Goal: Task Accomplishment & Management: Use online tool/utility

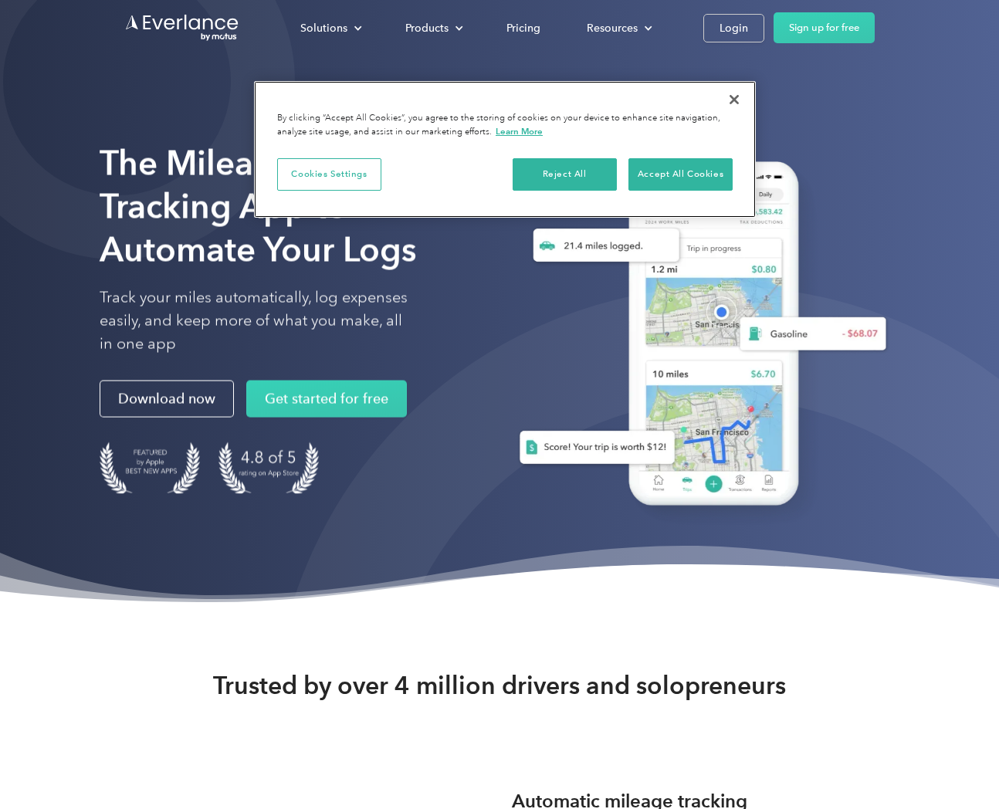
click at [733, 97] on button "Close" at bounding box center [734, 100] width 34 height 34
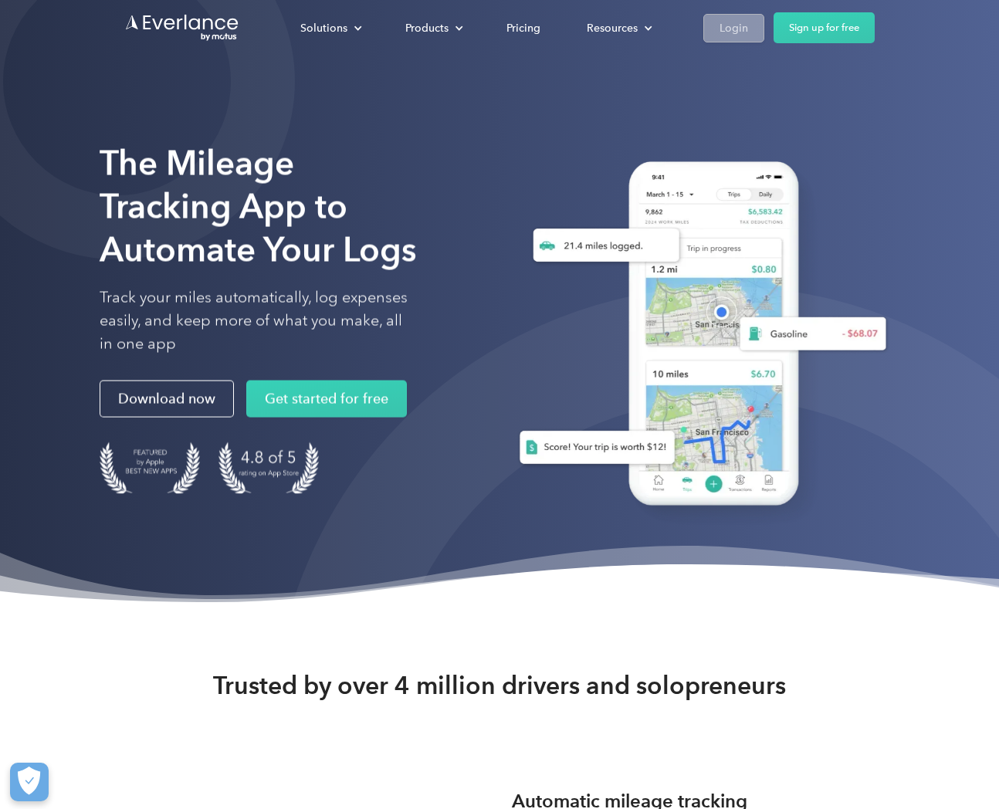
click at [749, 38] on link "Login" at bounding box center [733, 28] width 61 height 29
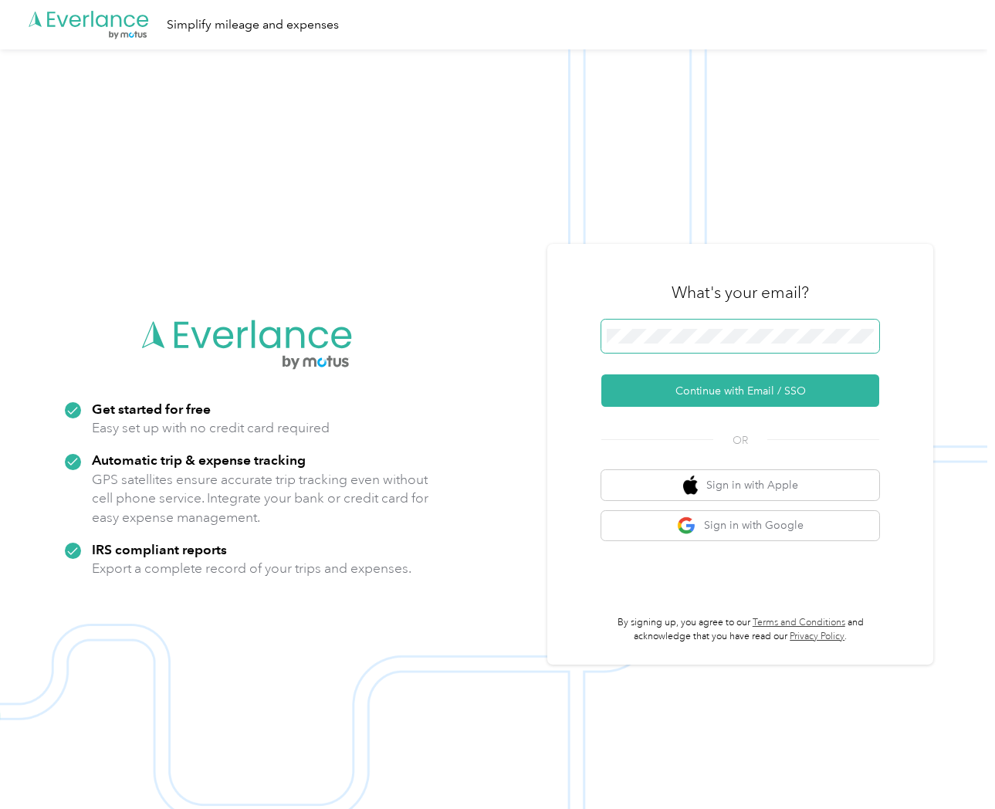
click at [713, 325] on span at bounding box center [740, 337] width 278 height 34
click at [716, 388] on button "Continue with Email / SSO" at bounding box center [740, 390] width 278 height 32
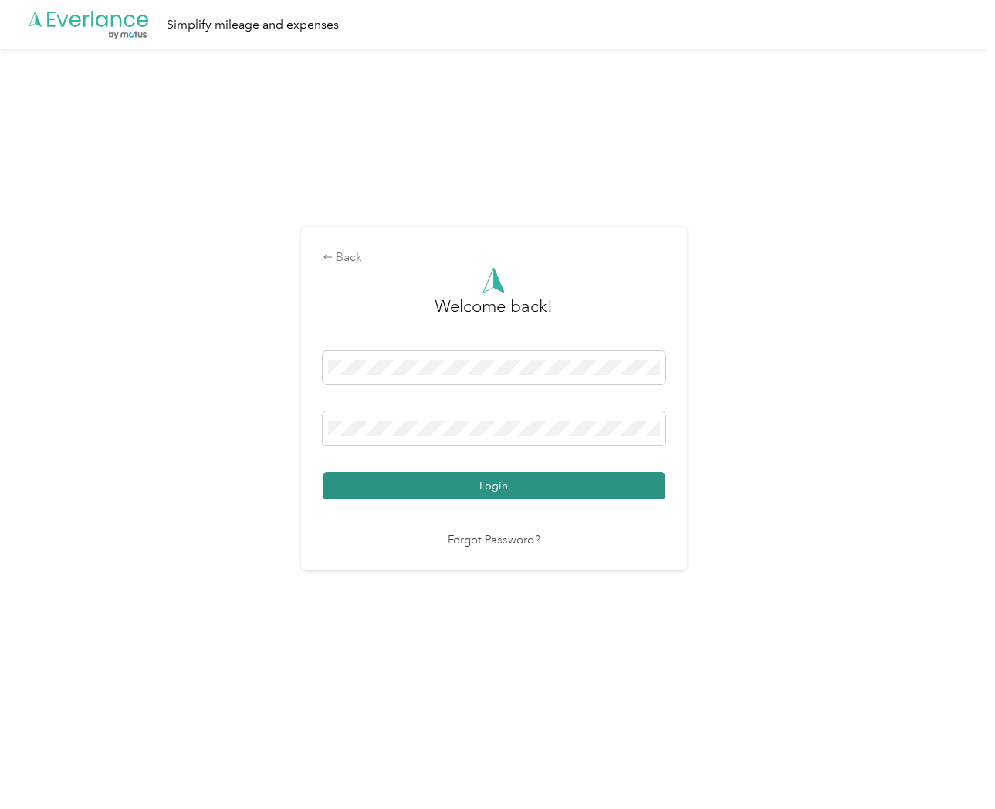
click at [539, 483] on button "Login" at bounding box center [494, 485] width 343 height 27
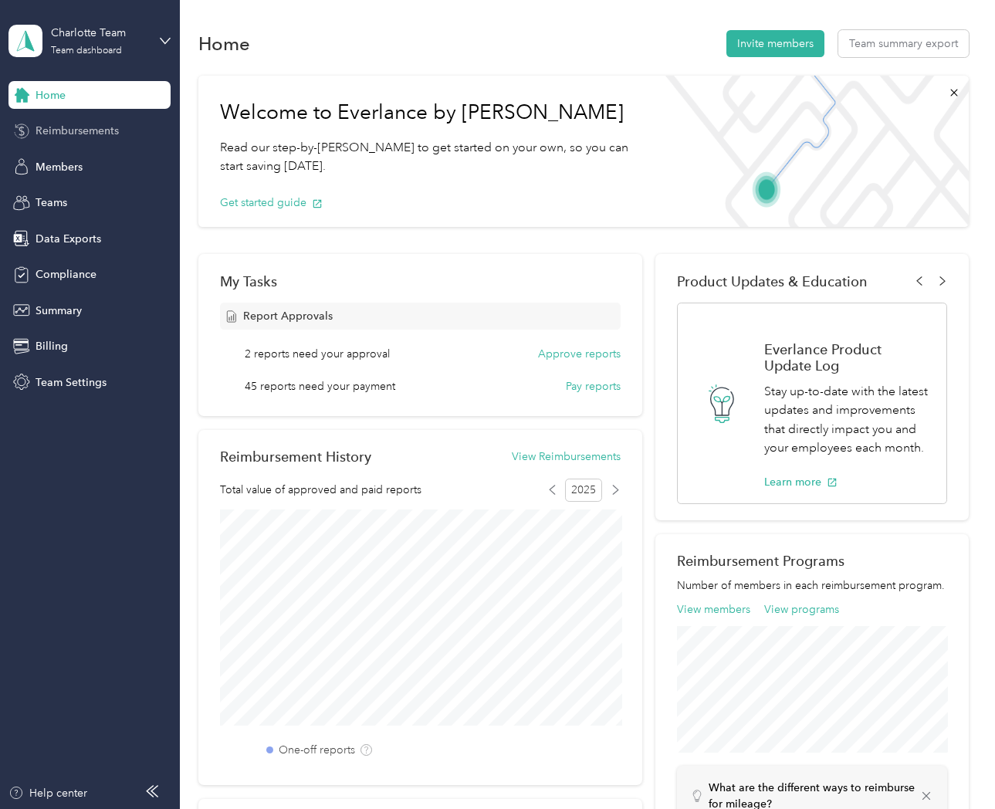
click at [59, 134] on span "Reimbursements" at bounding box center [77, 131] width 83 height 16
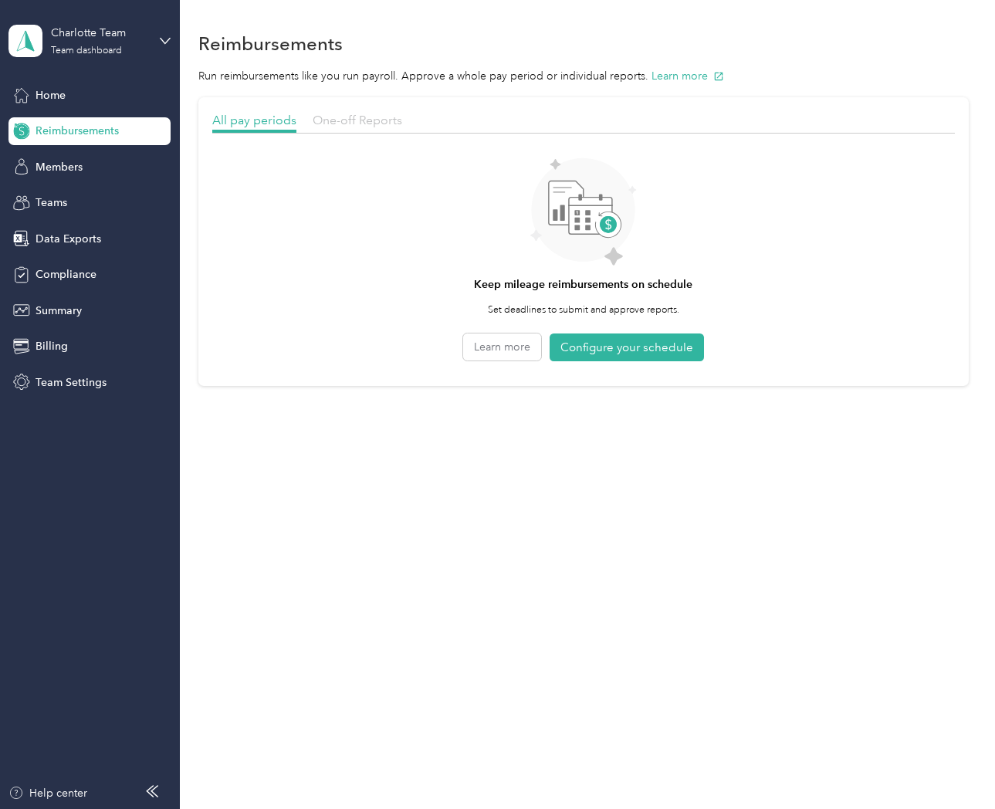
click at [394, 126] on span "One-off Reports" at bounding box center [358, 120] width 90 height 15
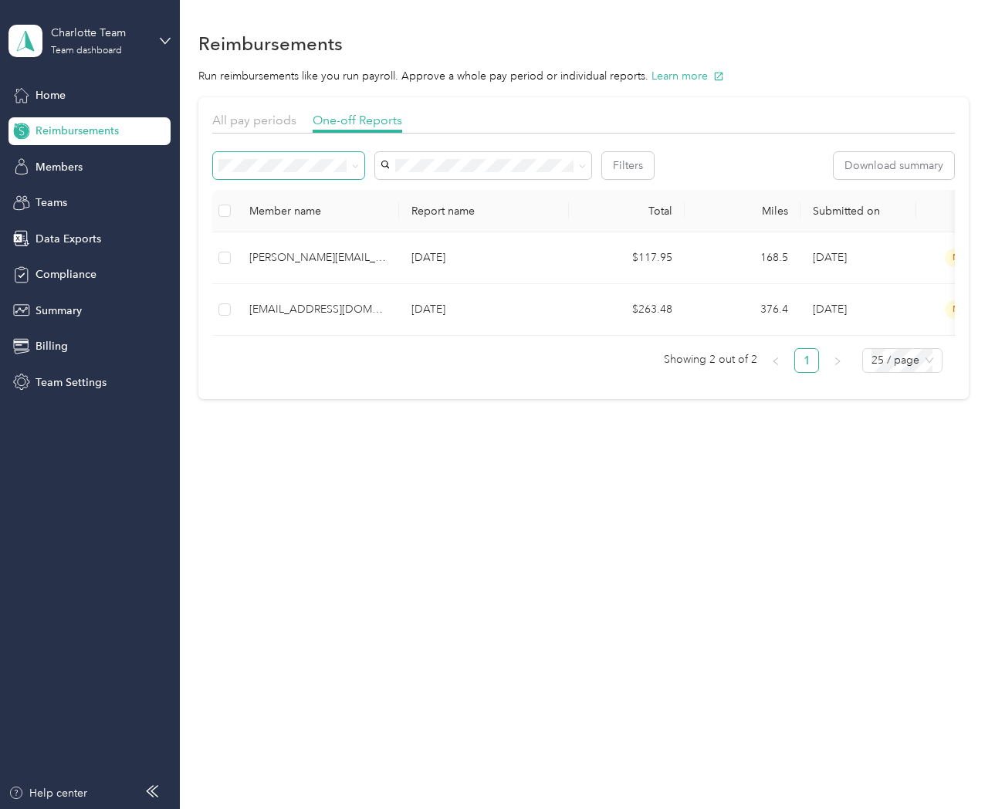
click at [351, 169] on span at bounding box center [353, 165] width 12 height 16
click at [354, 168] on icon at bounding box center [355, 166] width 7 height 7
click at [323, 195] on div "All" at bounding box center [289, 194] width 130 height 16
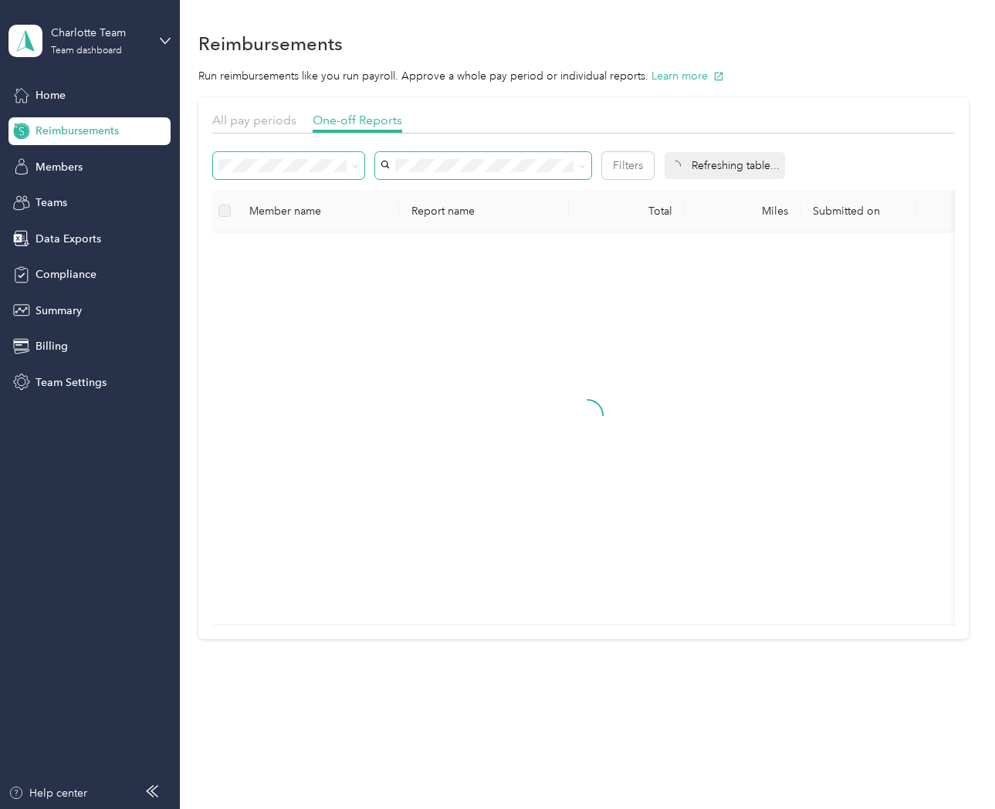
click at [424, 172] on span at bounding box center [483, 165] width 216 height 27
click at [418, 192] on div "No results match your search" at bounding box center [483, 218] width 216 height 75
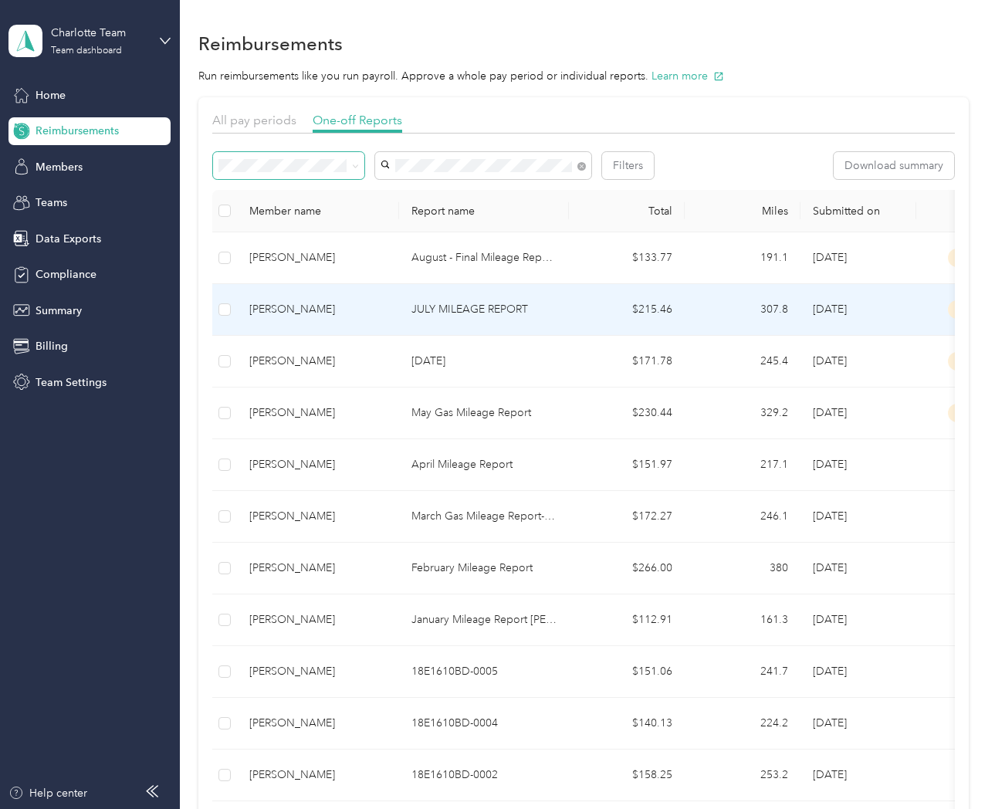
click at [452, 307] on p "JULY MILEAGE REPORT" at bounding box center [483, 309] width 145 height 17
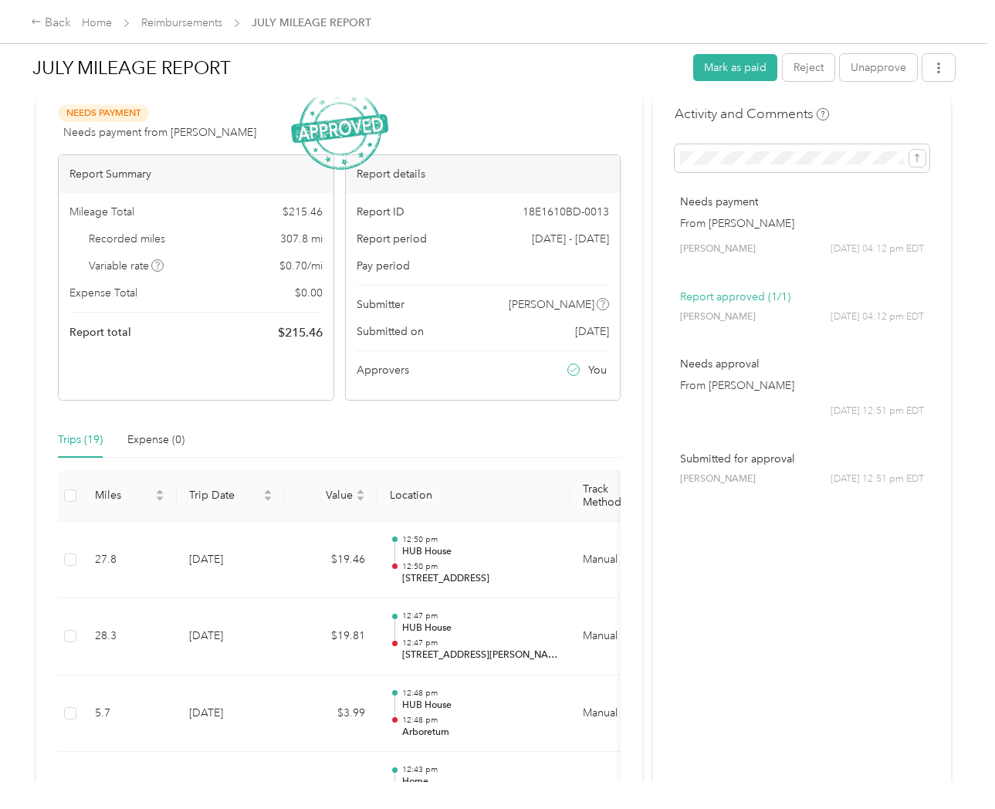
scroll to position [19, 0]
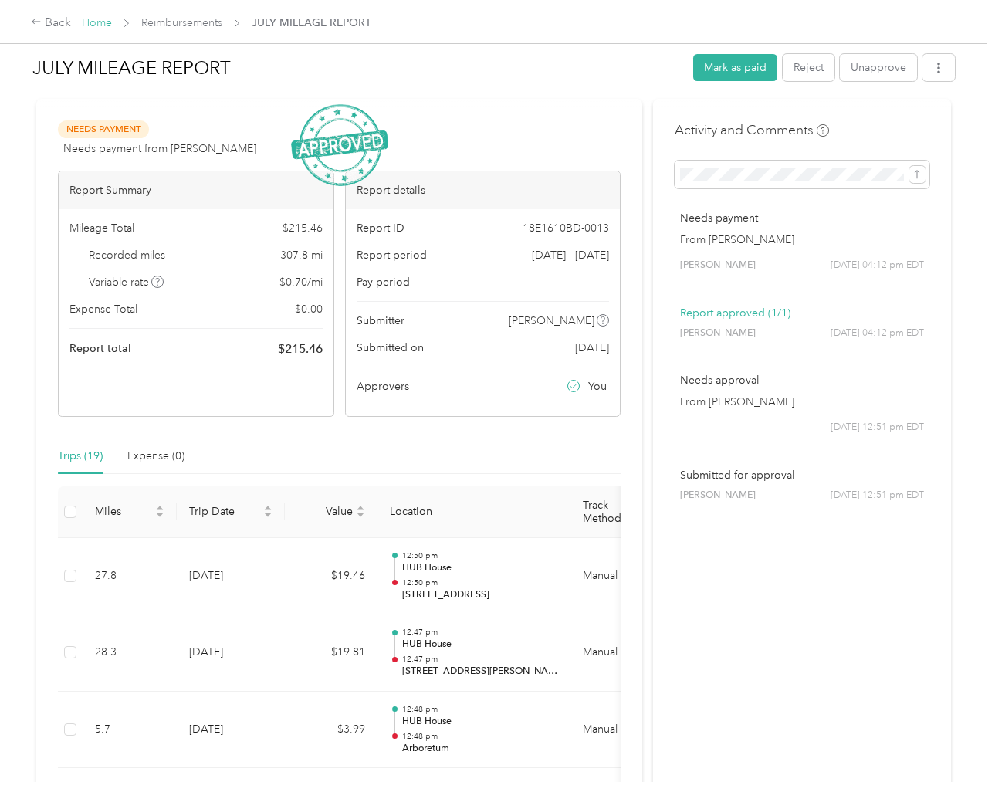
click at [87, 28] on link "Home" at bounding box center [97, 22] width 30 height 13
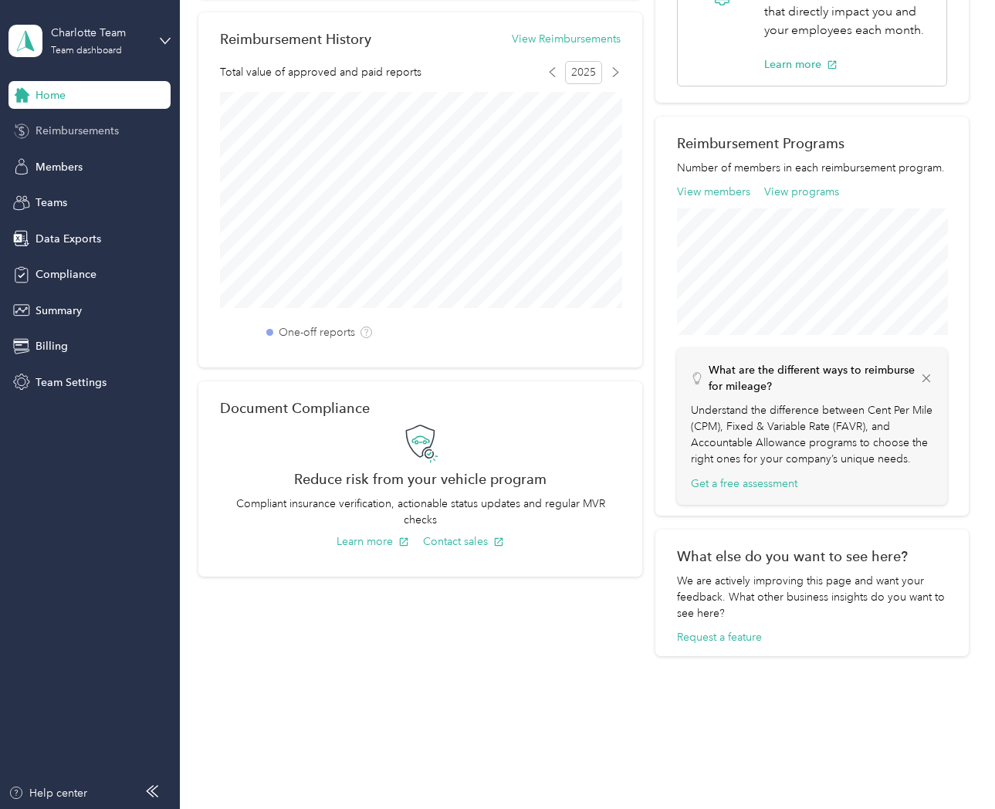
click at [104, 134] on span "Reimbursements" at bounding box center [77, 131] width 83 height 16
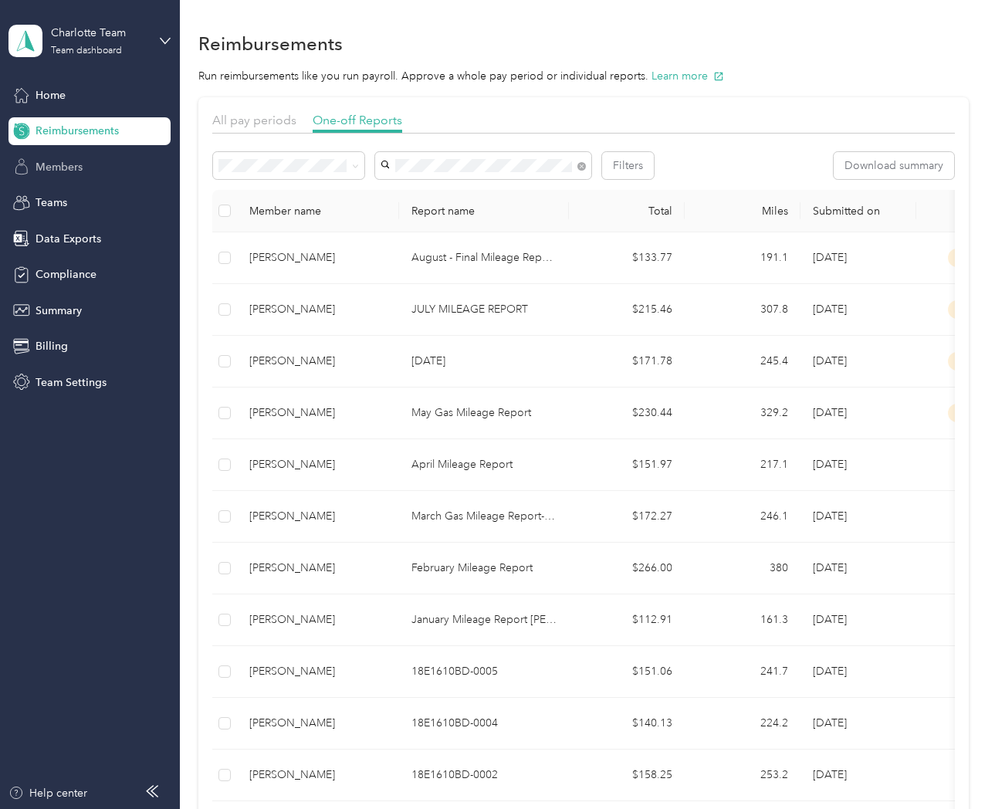
click at [56, 168] on span "Members" at bounding box center [59, 167] width 47 height 16
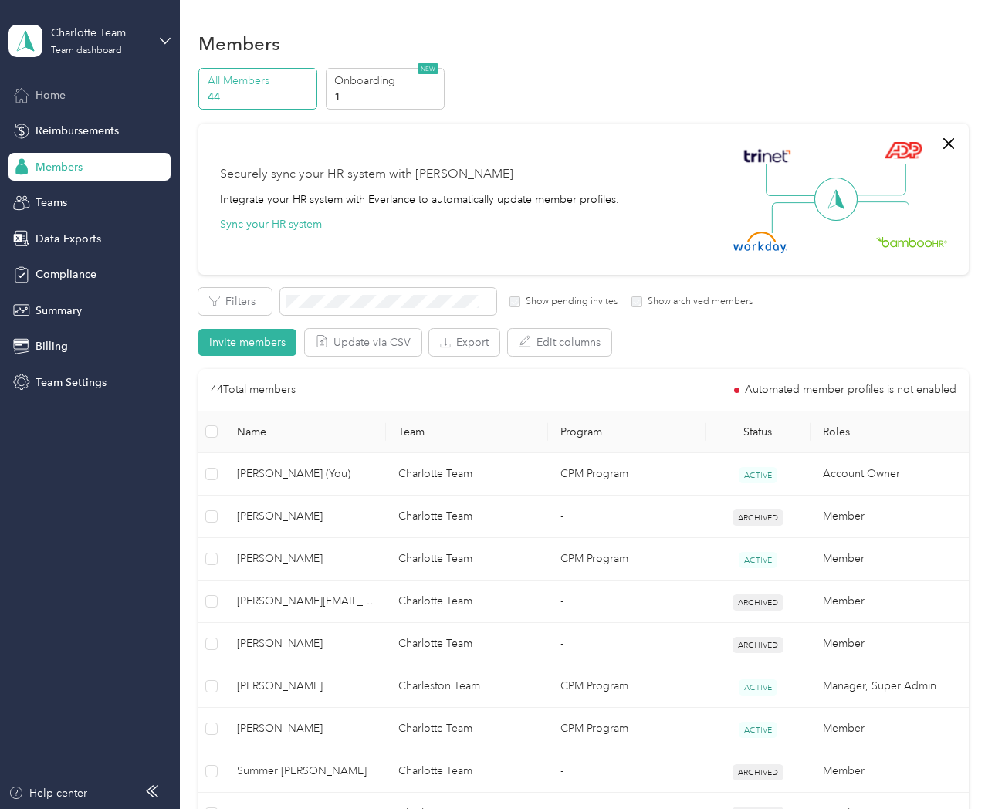
click at [35, 100] on div "Home" at bounding box center [89, 95] width 162 height 28
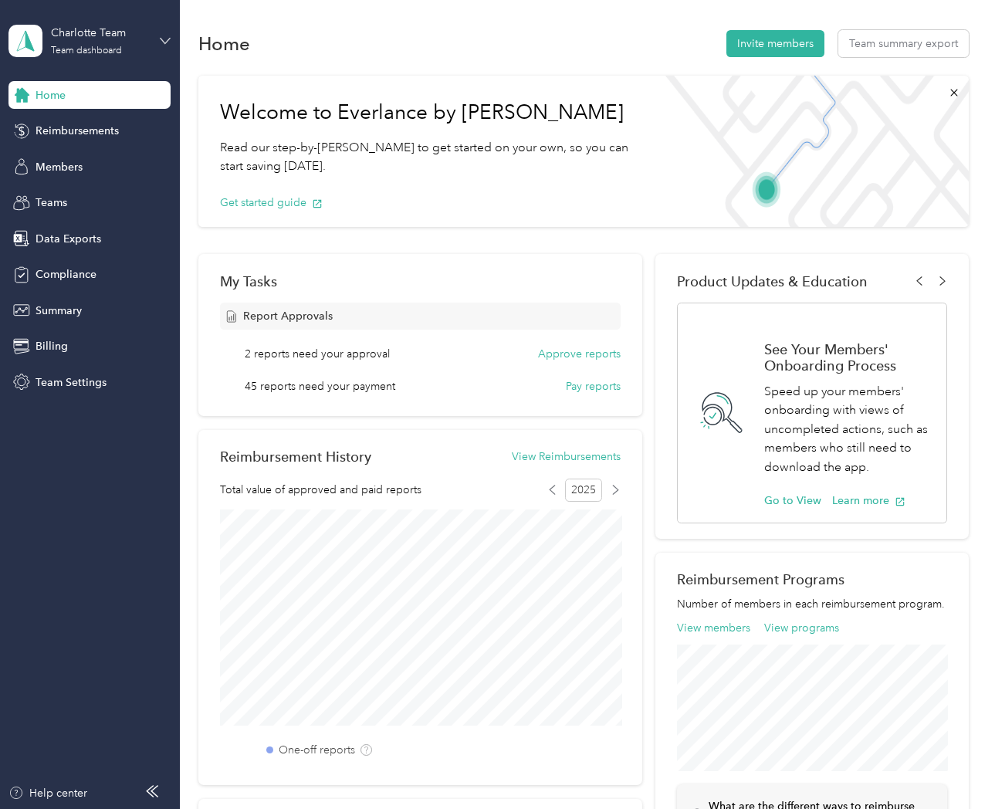
click at [161, 42] on icon at bounding box center [165, 41] width 11 height 11
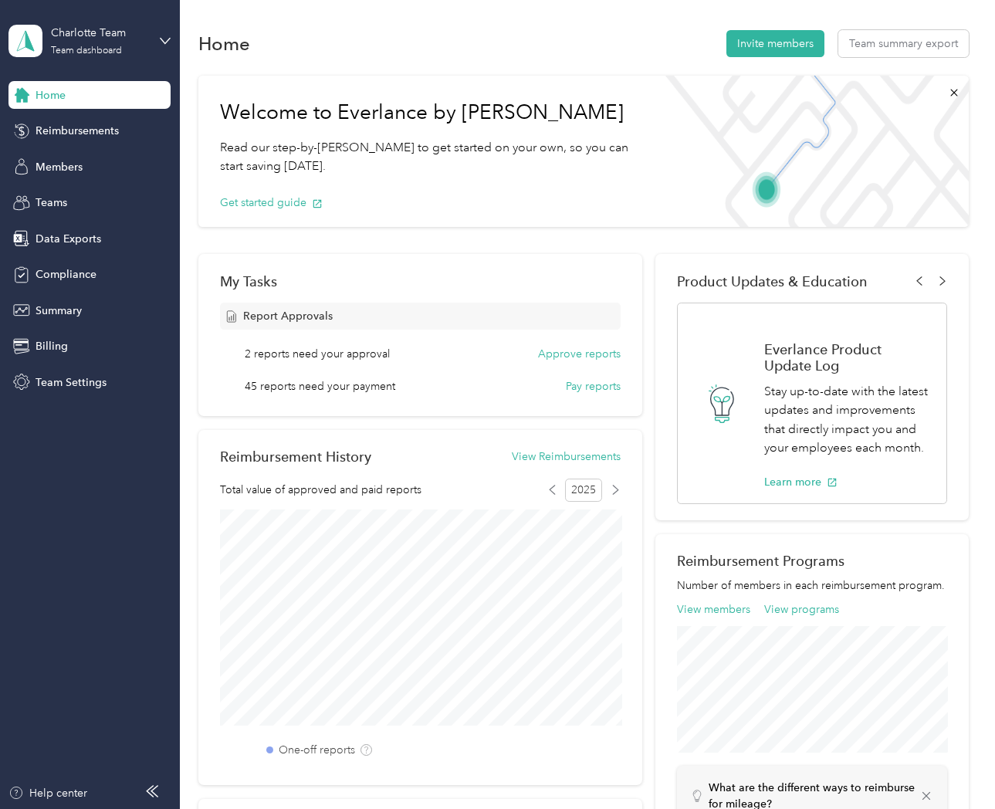
click at [108, 157] on div "Personal dashboard" at bounding box center [70, 162] width 97 height 16
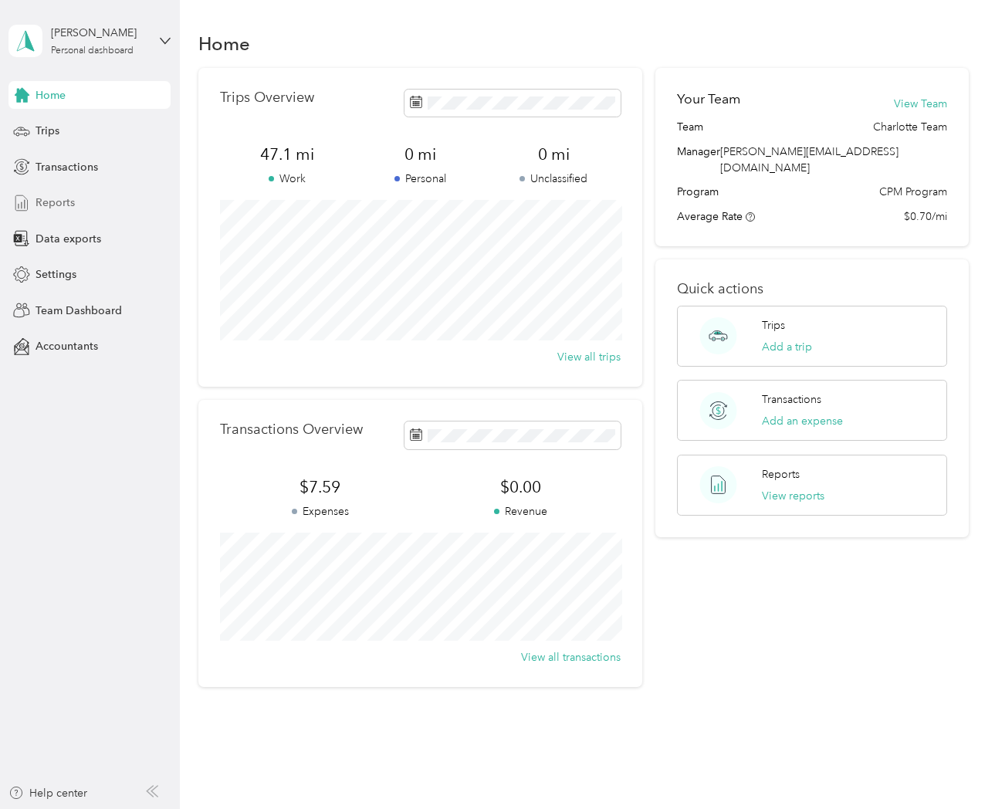
click at [89, 205] on div "Reports" at bounding box center [89, 203] width 162 height 28
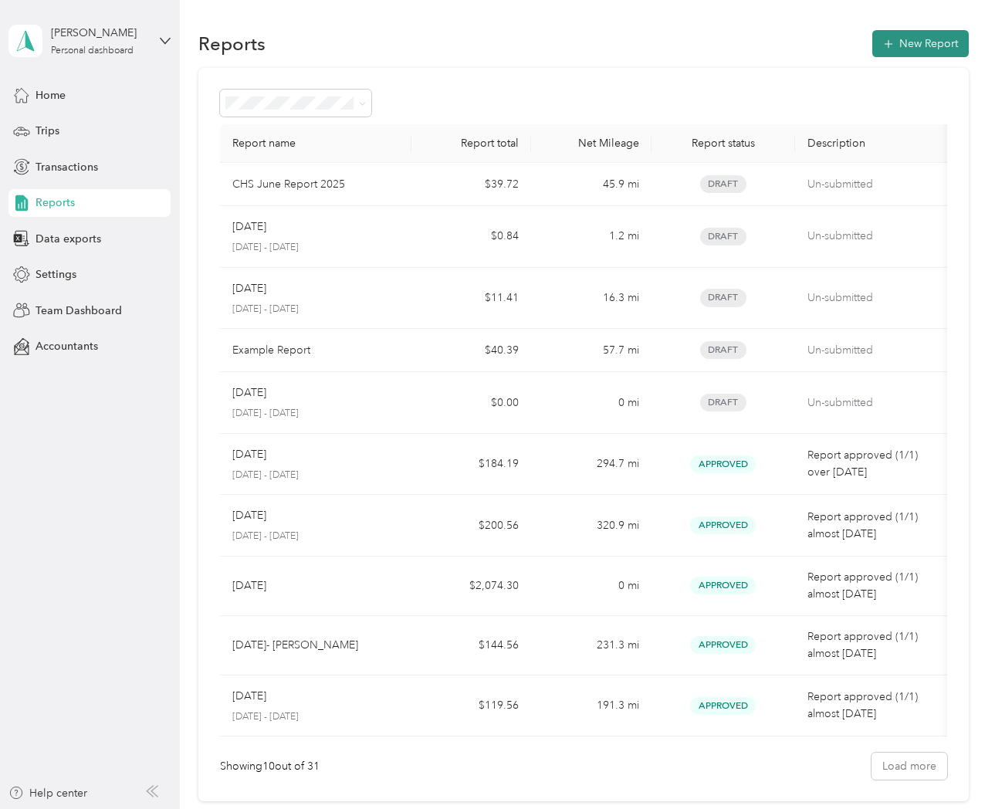
click at [909, 42] on button "New Report" at bounding box center [920, 43] width 97 height 27
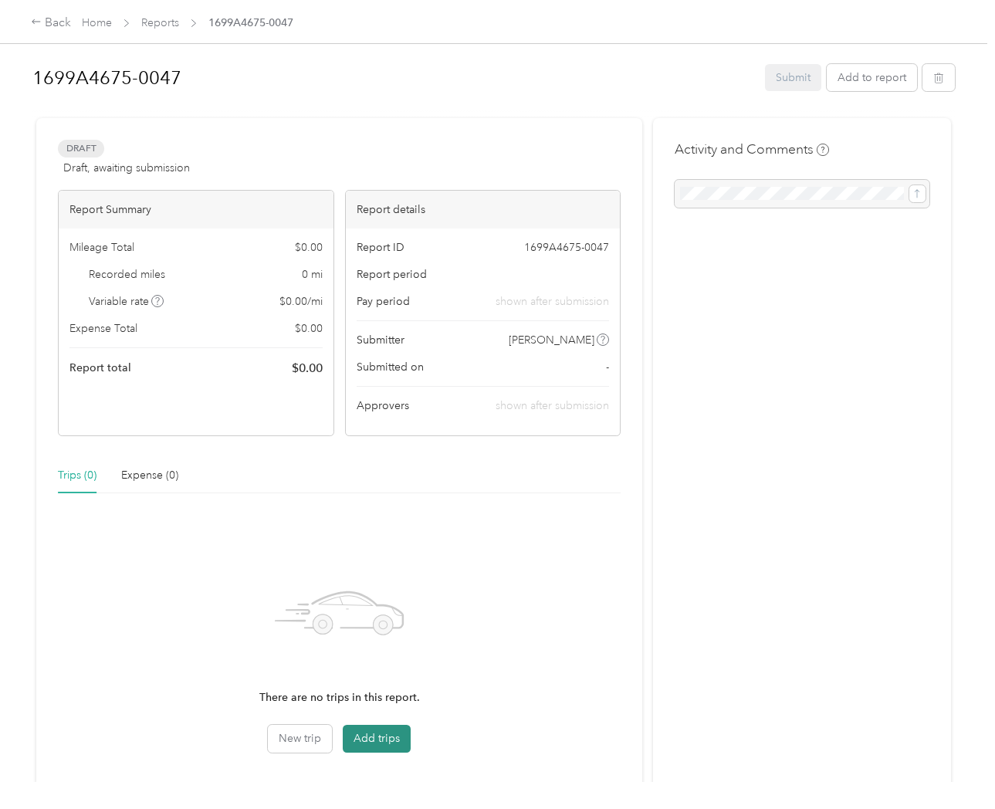
click at [387, 741] on button "Add trips" at bounding box center [377, 739] width 68 height 28
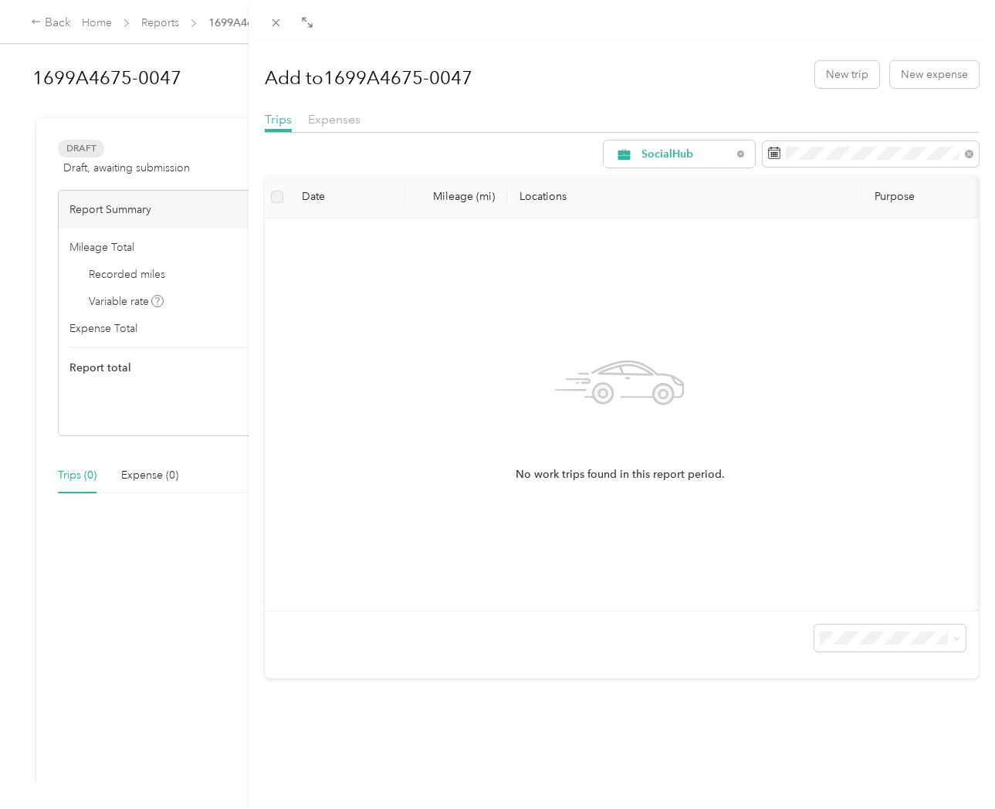
click at [494, 317] on div "No work trips found in this report period." at bounding box center [620, 414] width 686 height 367
click at [854, 71] on button "New trip" at bounding box center [847, 74] width 64 height 27
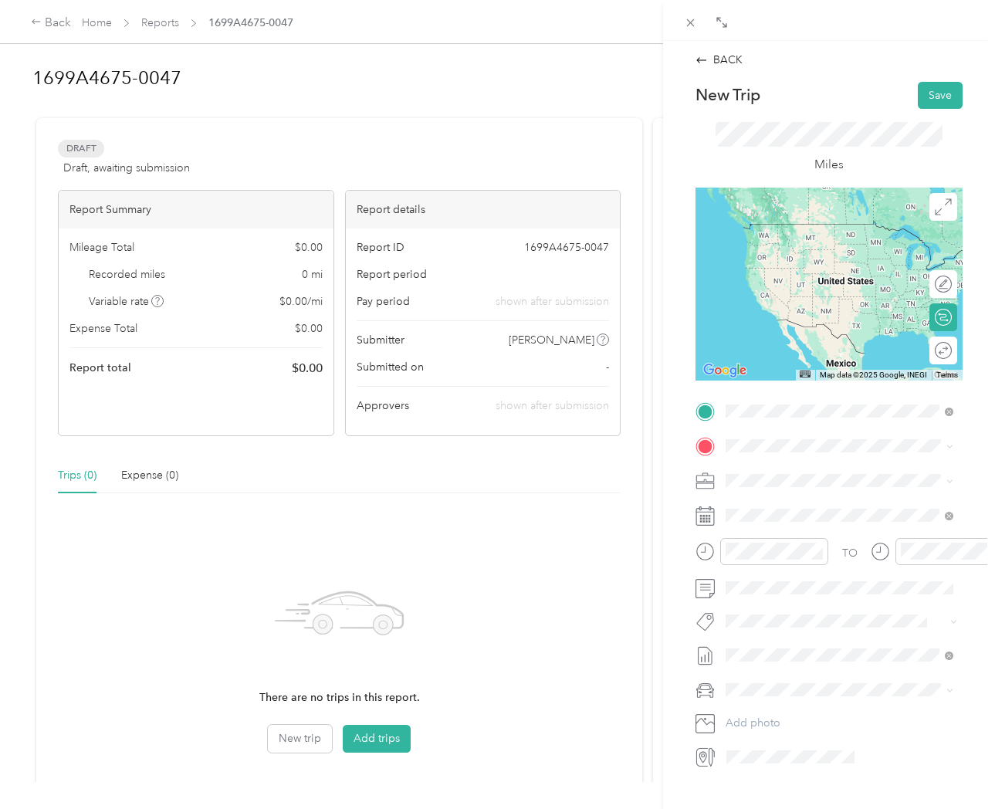
click at [802, 482] on span "[STREET_ADDRESS][PERSON_NAME][US_STATE]" at bounding box center [851, 472] width 193 height 27
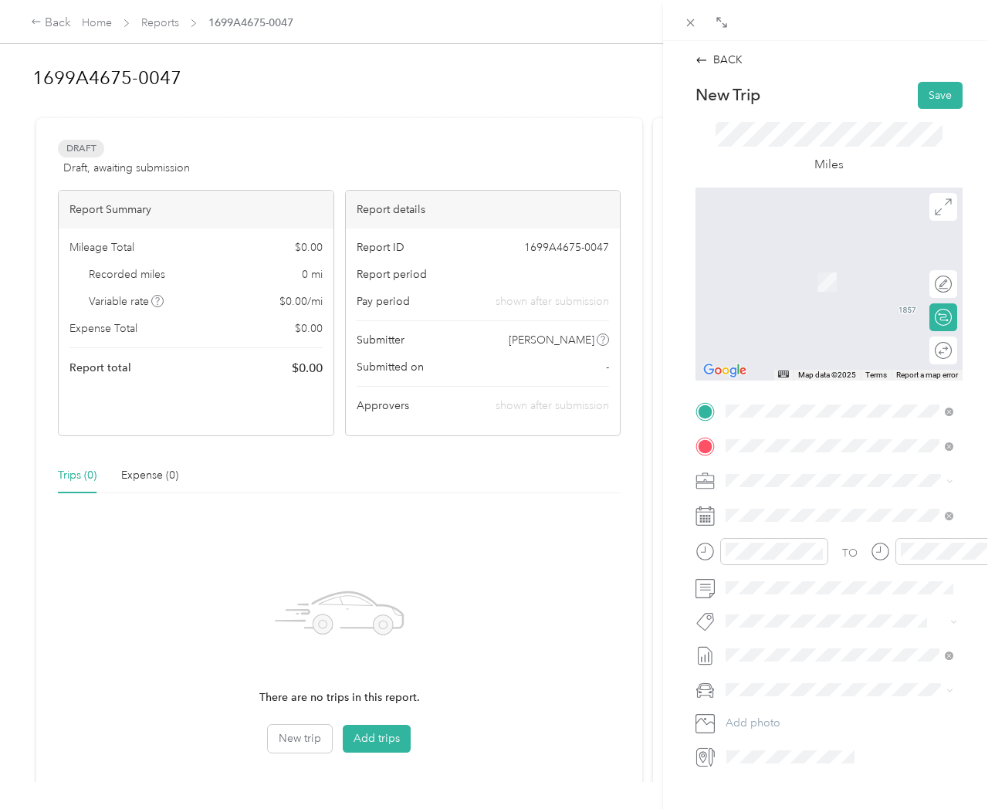
click at [817, 508] on span "[STREET_ADDRESS][US_STATE]" at bounding box center [832, 501] width 154 height 14
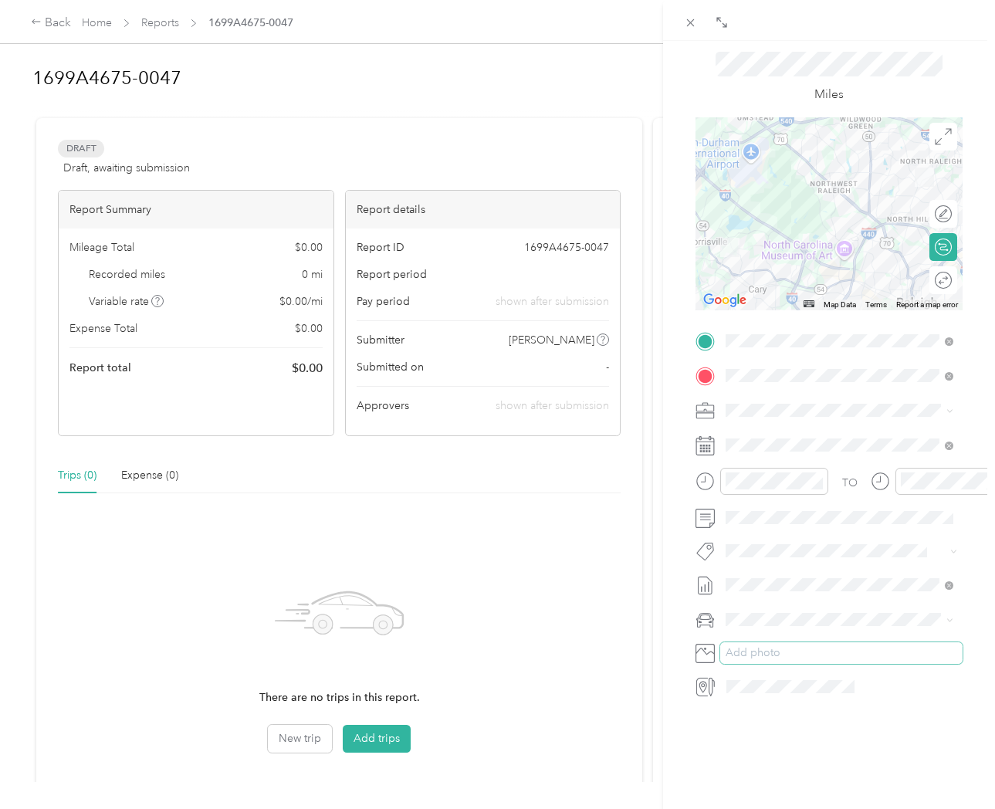
scroll to position [74, 0]
click at [952, 276] on div "Round trip" at bounding box center [952, 280] width 0 height 16
click at [936, 276] on div at bounding box center [935, 280] width 32 height 16
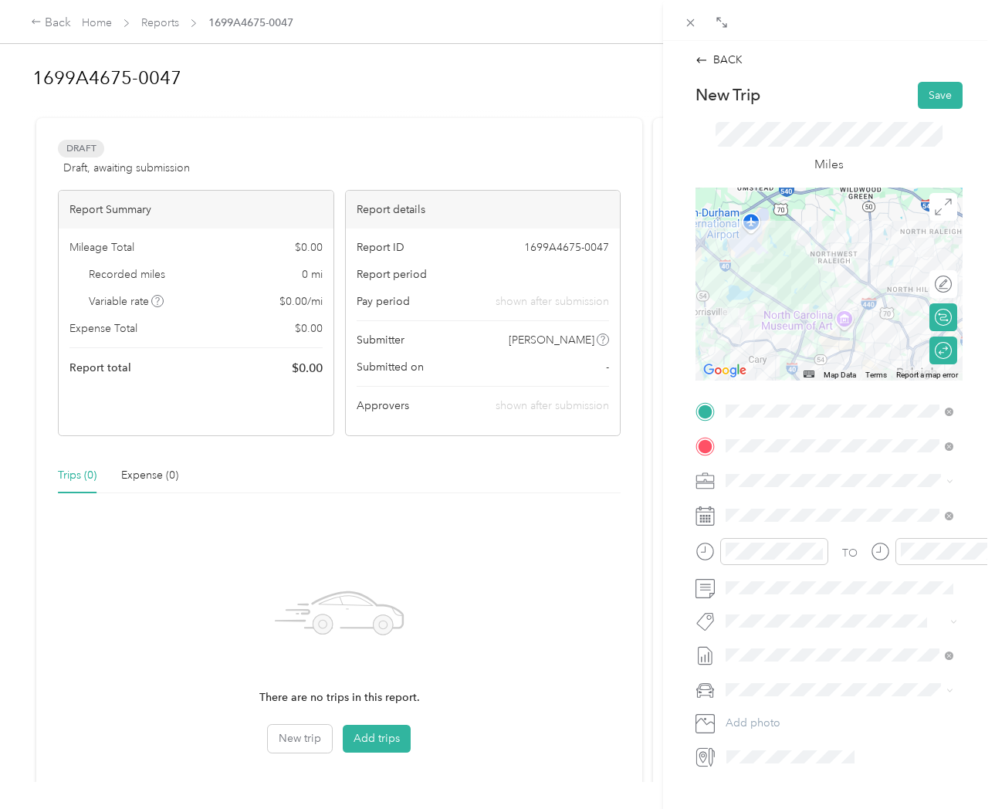
scroll to position [0, 0]
click at [940, 100] on button "Save" at bounding box center [940, 95] width 45 height 27
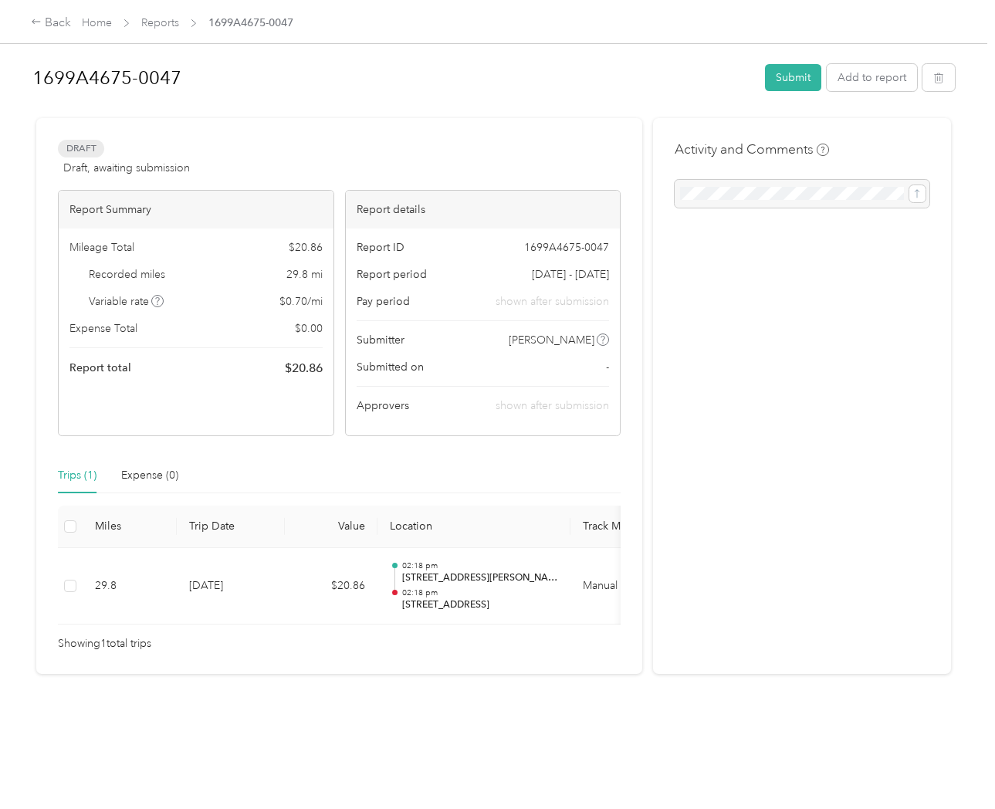
click at [76, 485] on div "Trips (1)" at bounding box center [77, 476] width 39 height 36
click at [53, 25] on div "Back" at bounding box center [51, 23] width 40 height 19
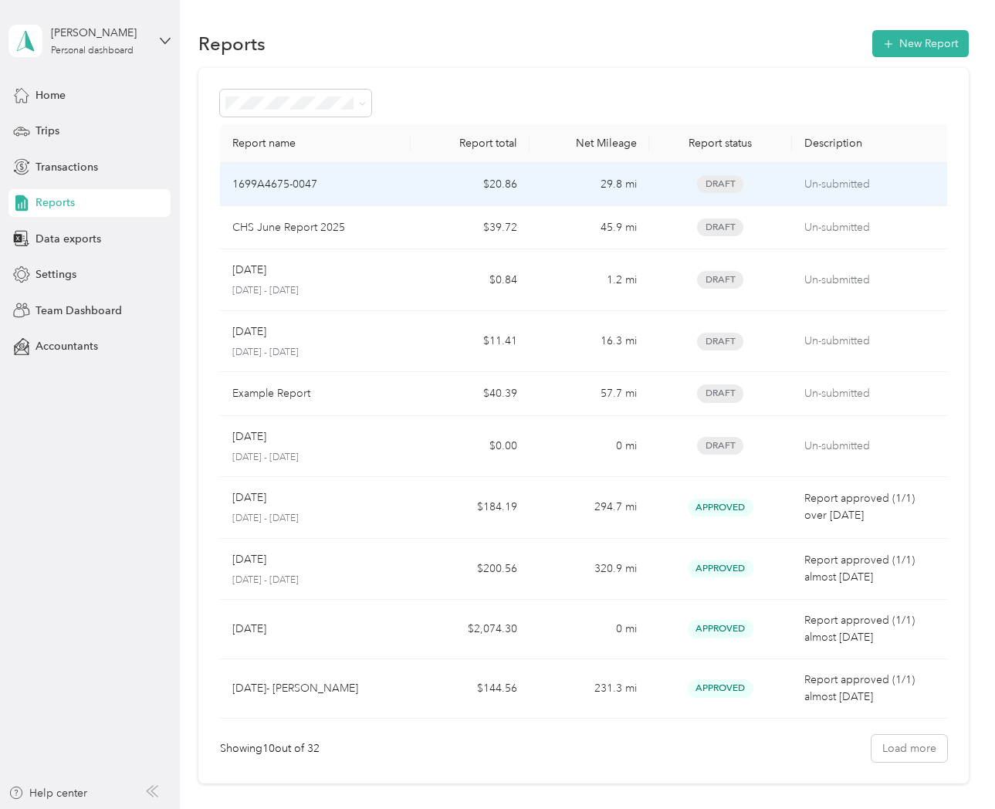
click at [317, 187] on p "1699A4675-0047" at bounding box center [274, 184] width 85 height 17
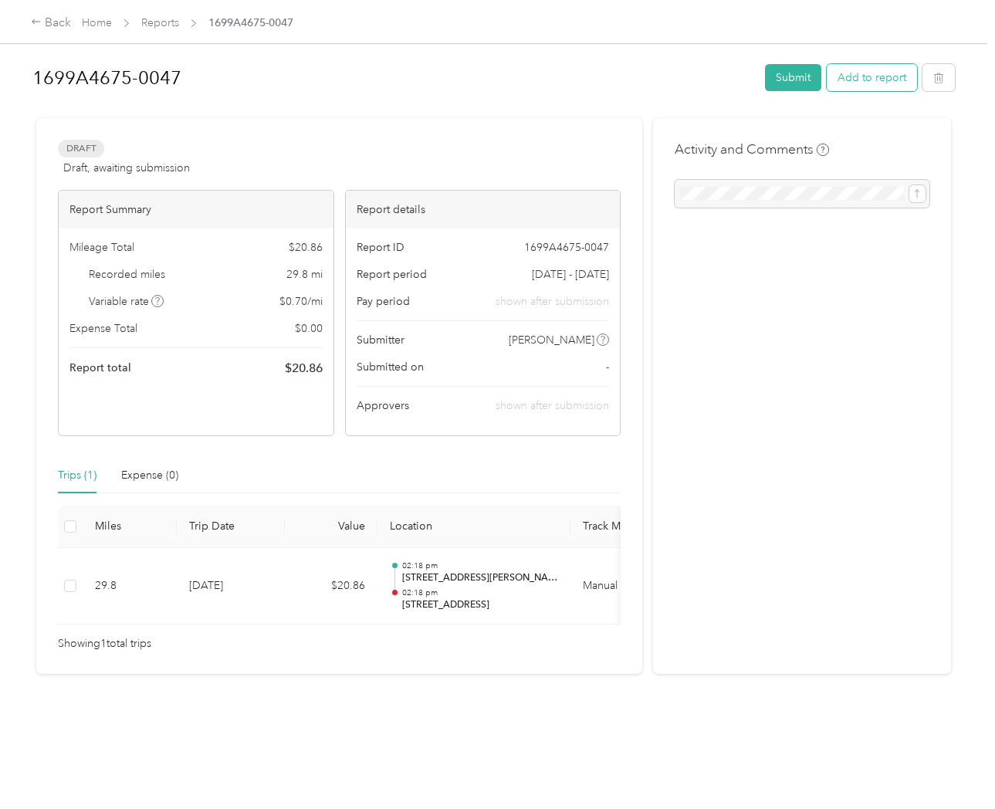
click at [879, 78] on button "Add to report" at bounding box center [872, 77] width 90 height 27
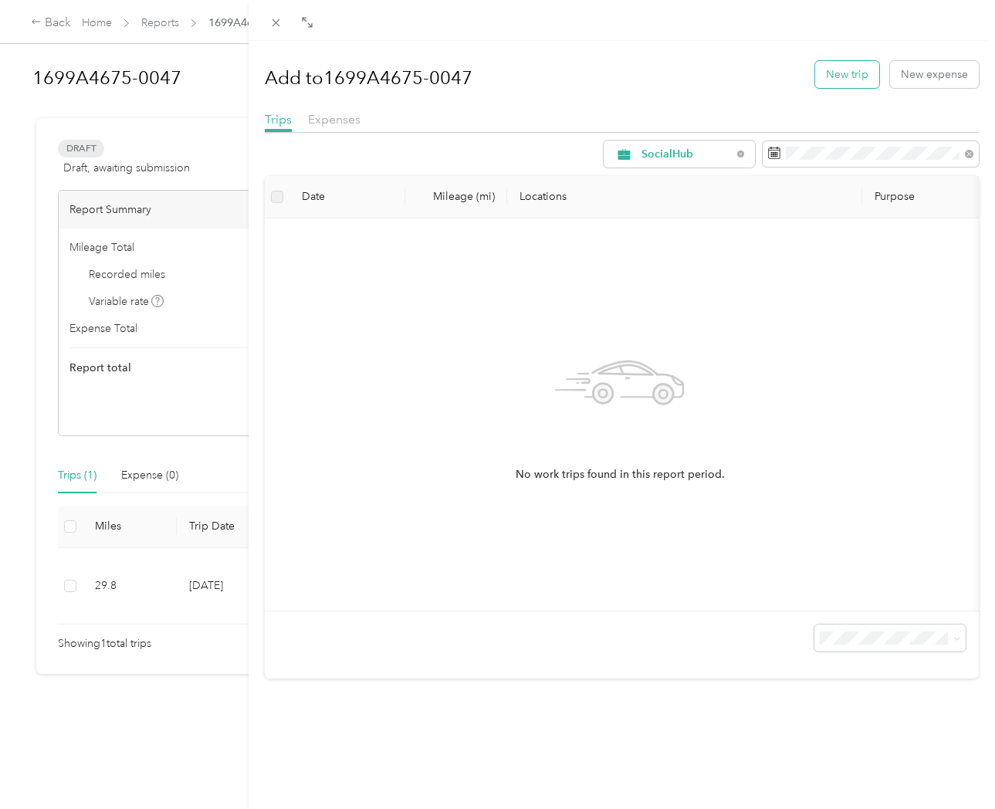
click at [847, 82] on button "New trip" at bounding box center [847, 74] width 64 height 27
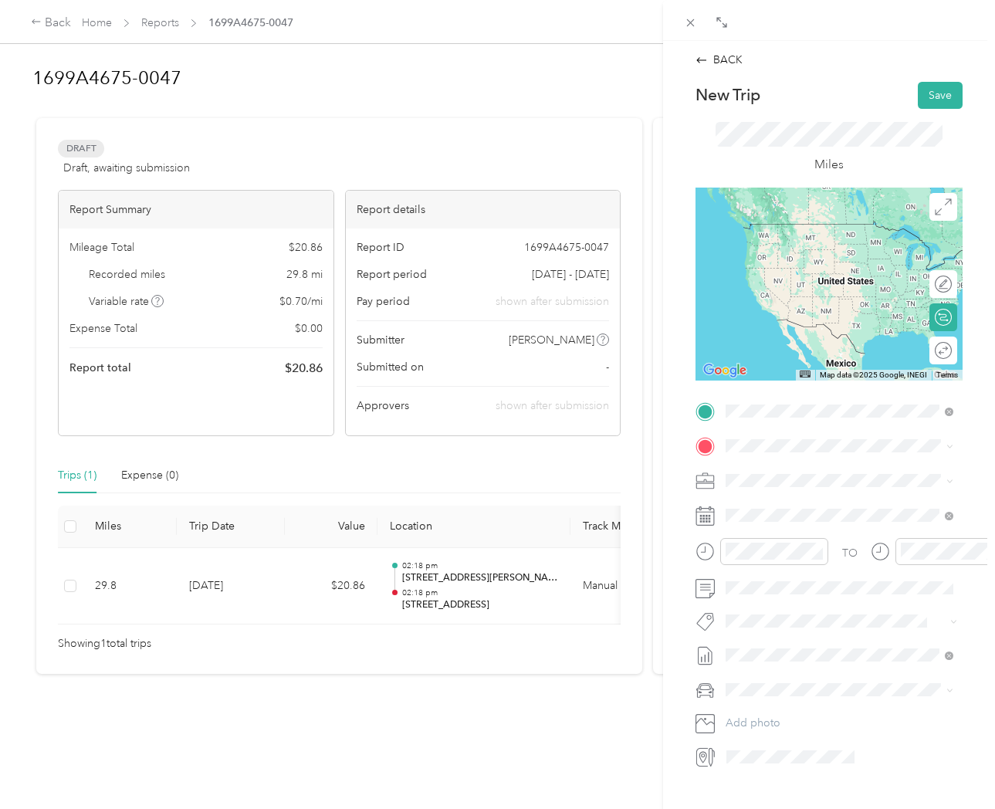
click at [804, 480] on span "[STREET_ADDRESS][PERSON_NAME][US_STATE]" at bounding box center [851, 472] width 193 height 27
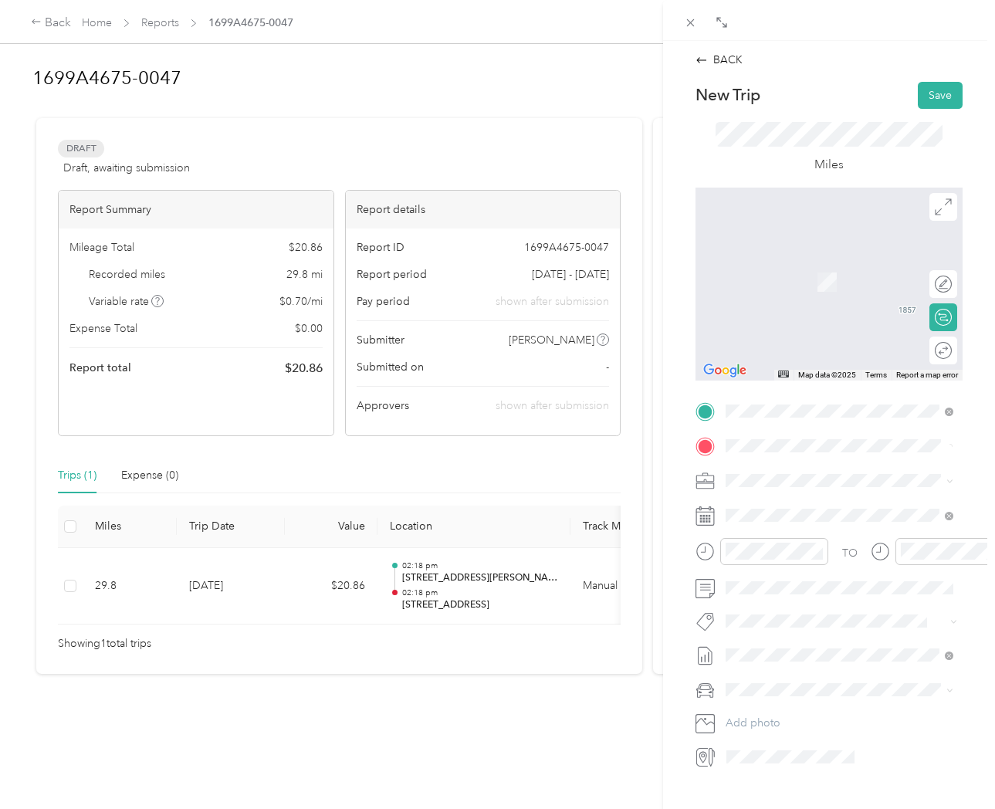
click at [834, 508] on span "[STREET_ADDRESS][US_STATE]" at bounding box center [832, 501] width 154 height 14
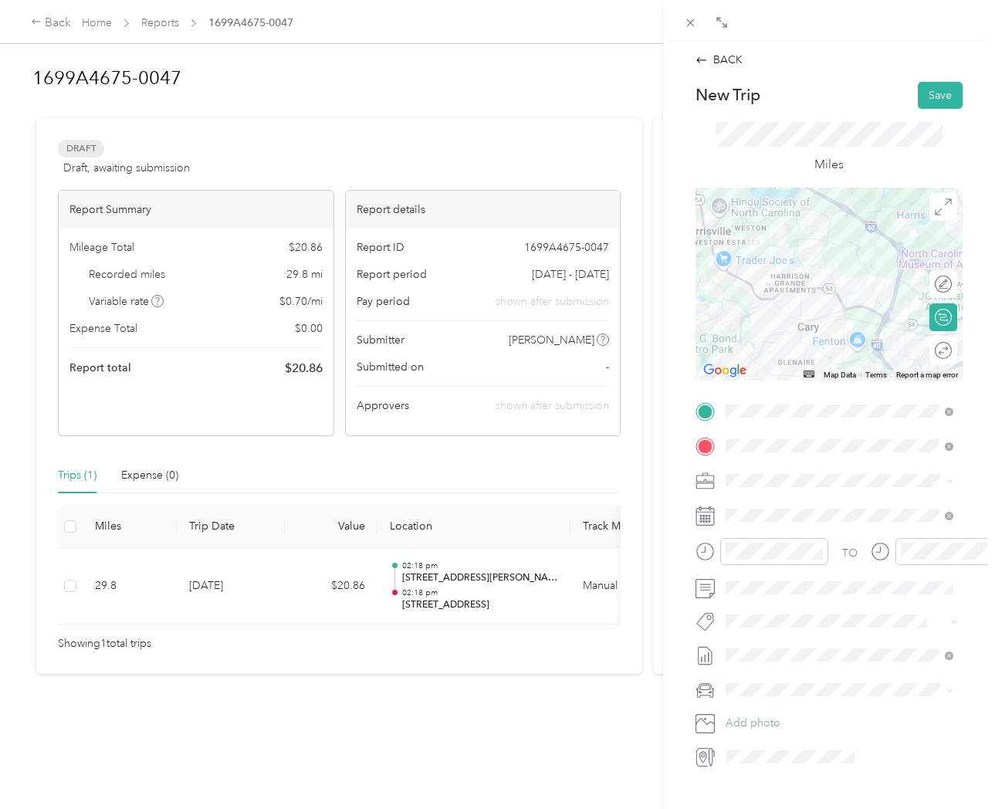
click at [952, 353] on div "Round trip" at bounding box center [952, 350] width 0 height 16
click at [928, 349] on div at bounding box center [928, 351] width 14 height 14
click at [934, 94] on button "Save" at bounding box center [940, 95] width 45 height 27
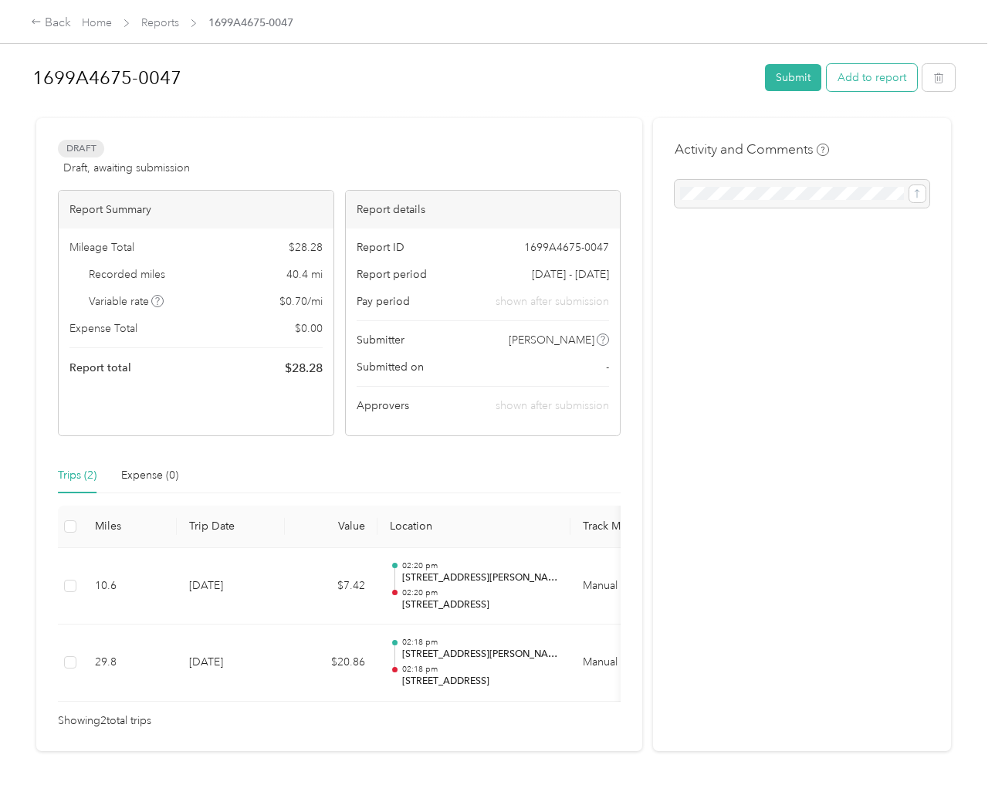
click at [868, 85] on button "Add to report" at bounding box center [872, 77] width 90 height 27
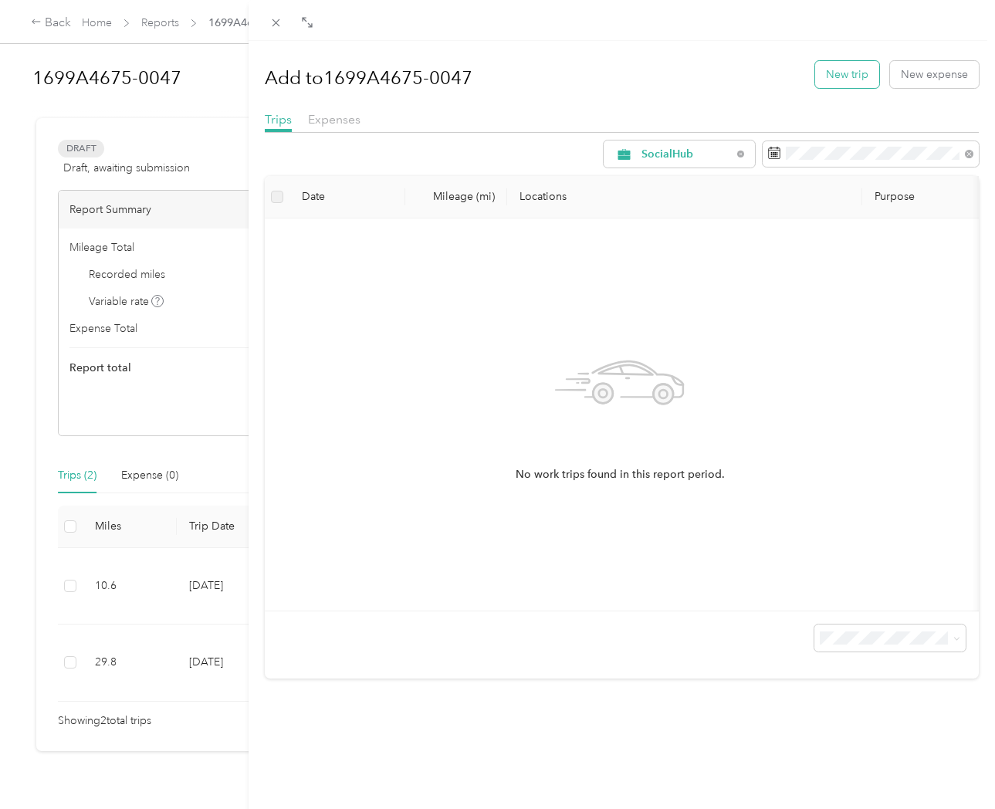
click at [838, 76] on button "New trip" at bounding box center [847, 74] width 64 height 27
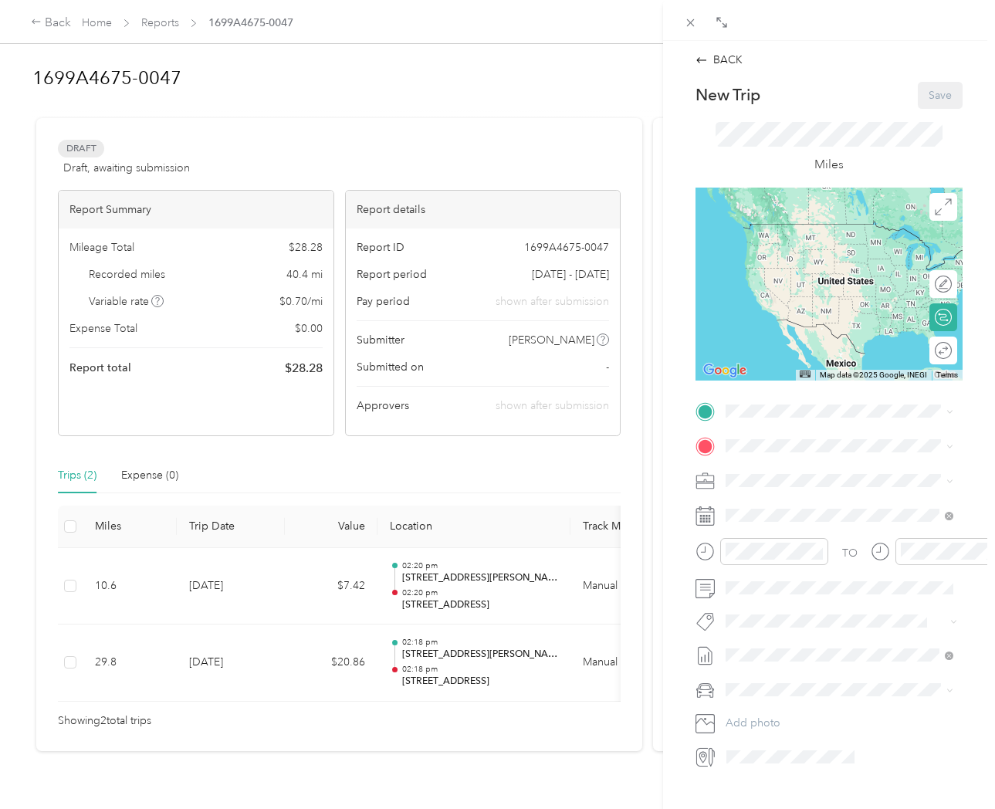
click at [943, 350] on div "Round trip" at bounding box center [944, 351] width 28 height 28
click at [940, 350] on div "Round trip" at bounding box center [892, 350] width 119 height 16
click at [933, 351] on div "Round trip" at bounding box center [892, 350] width 119 height 16
click at [926, 350] on div "Round trip" at bounding box center [892, 350] width 119 height 16
click at [925, 350] on div "Round trip" at bounding box center [892, 350] width 119 height 16
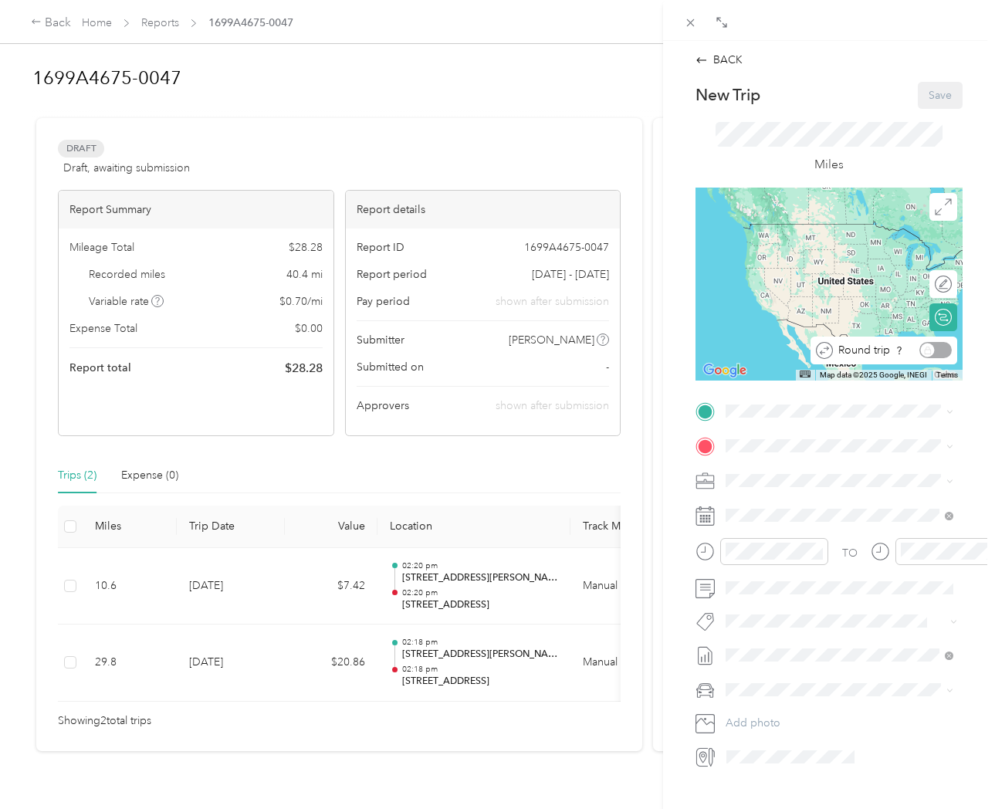
click at [932, 346] on div "Round trip" at bounding box center [892, 350] width 119 height 16
click at [931, 350] on div "Round trip" at bounding box center [892, 350] width 119 height 16
drag, startPoint x: 936, startPoint y: 354, endPoint x: 910, endPoint y: 364, distance: 28.1
click at [936, 354] on div "Round trip" at bounding box center [892, 350] width 119 height 16
click at [825, 471] on span "[STREET_ADDRESS][PERSON_NAME][US_STATE]" at bounding box center [851, 472] width 193 height 27
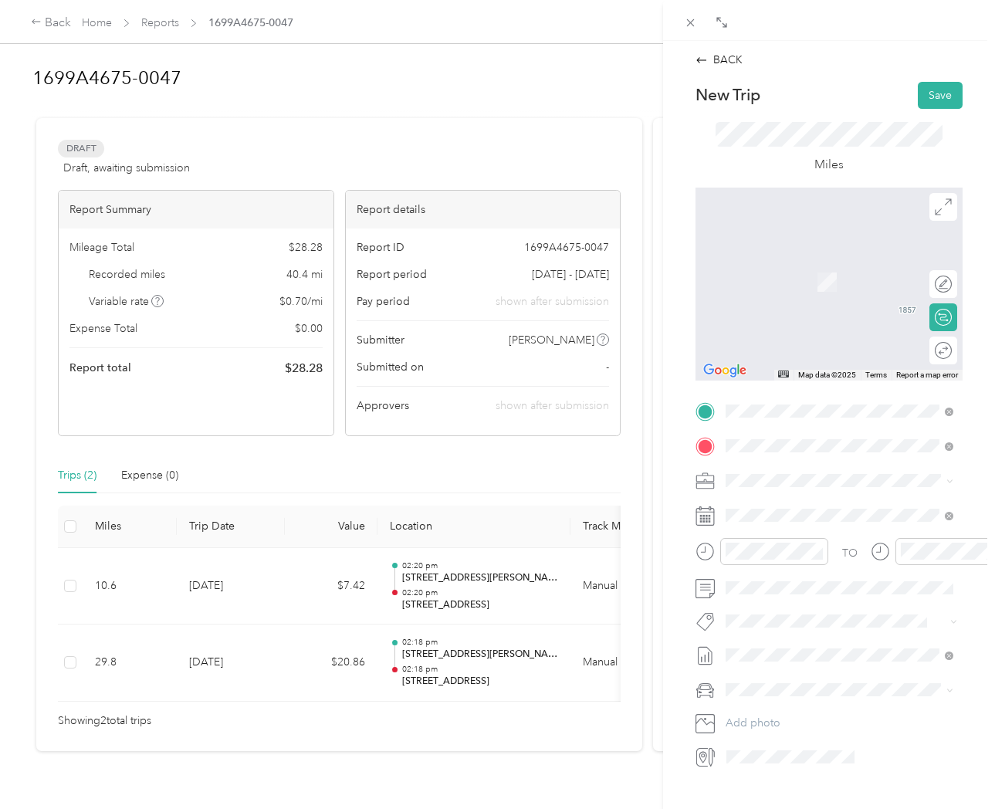
click at [850, 506] on span "[STREET_ADDRESS][US_STATE]" at bounding box center [832, 501] width 154 height 14
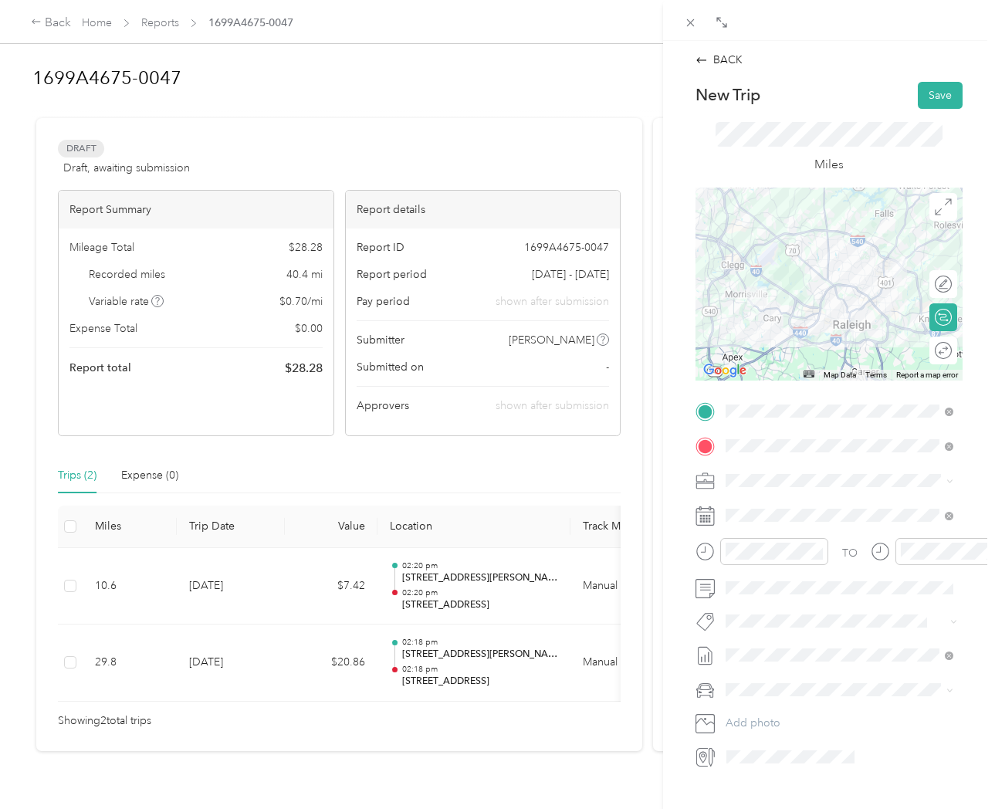
click at [939, 354] on div "Round trip" at bounding box center [944, 351] width 28 height 28
click at [937, 353] on div at bounding box center [935, 350] width 32 height 16
click at [937, 97] on button "Save" at bounding box center [939, 95] width 45 height 27
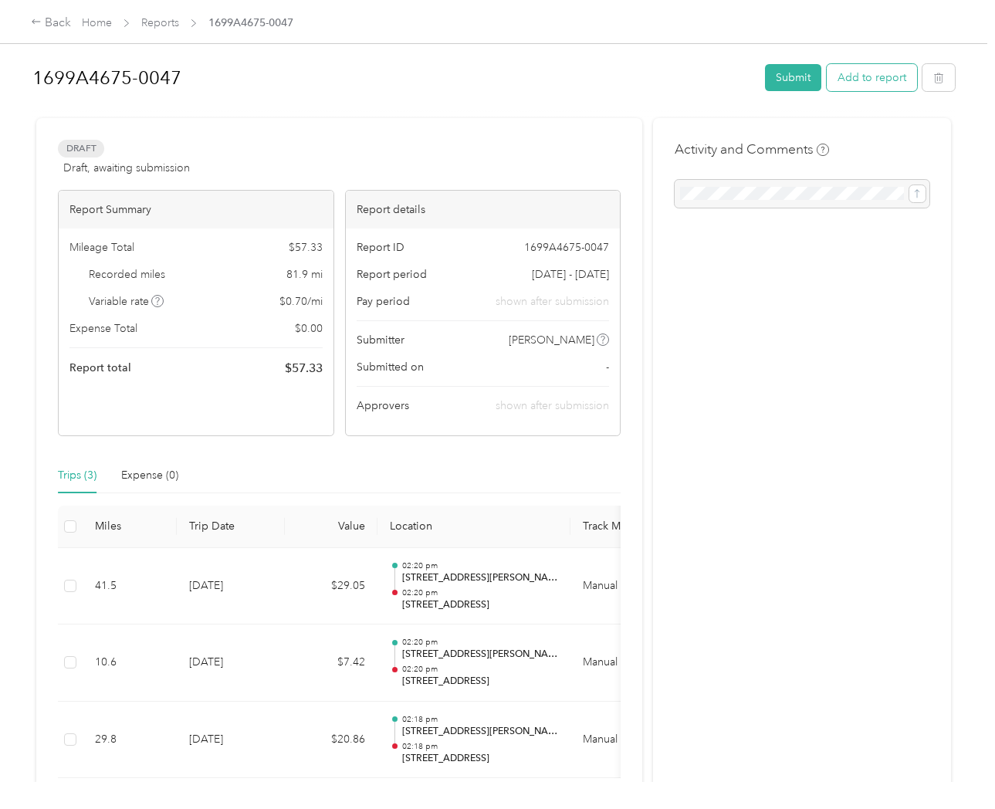
click at [874, 80] on button "Add to report" at bounding box center [872, 77] width 90 height 27
click at [874, 808] on div "Drag to resize Click to close Add to 1699A4675-0047 New trip New expense Trips …" at bounding box center [493, 809] width 987 height 0
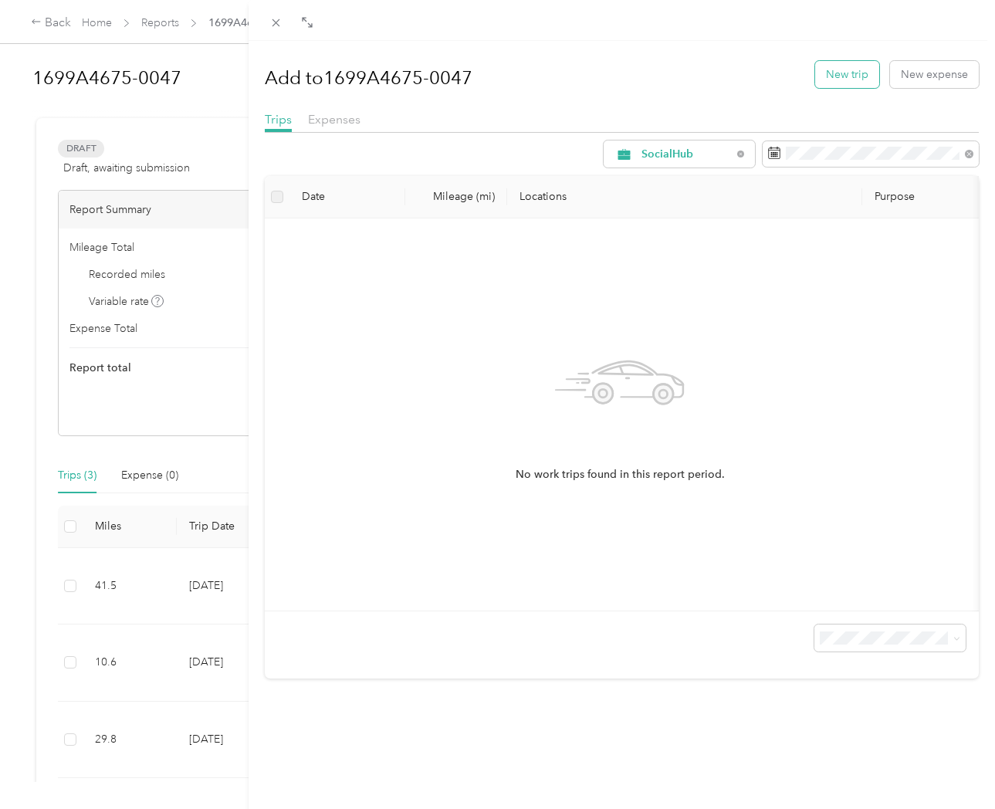
click at [848, 73] on button "New trip" at bounding box center [847, 74] width 64 height 27
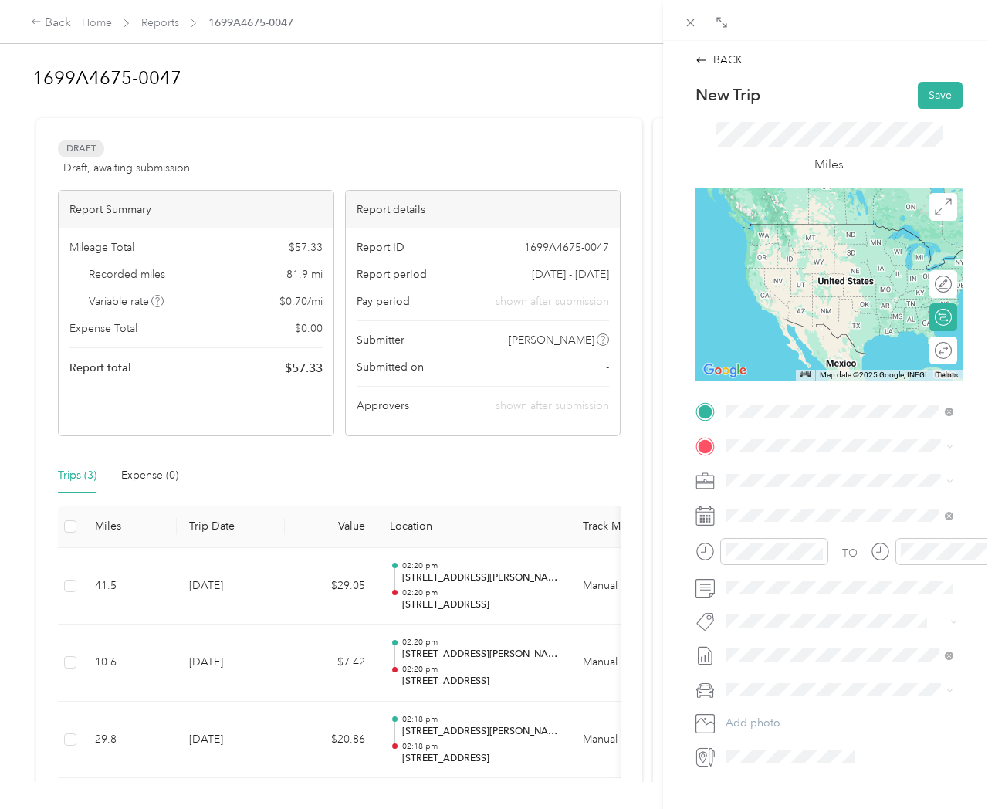
click at [808, 478] on span "[STREET_ADDRESS][PERSON_NAME][US_STATE]" at bounding box center [851, 472] width 193 height 27
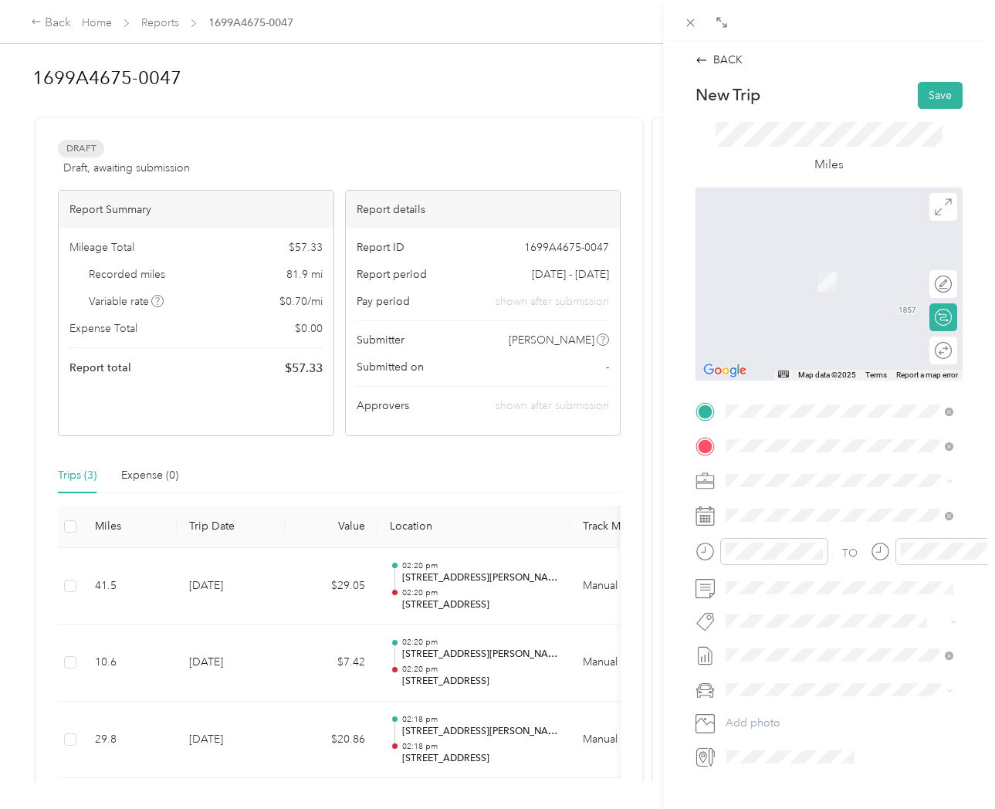
click at [808, 514] on span "[STREET_ADDRESS][PERSON_NAME][US_STATE]" at bounding box center [851, 507] width 193 height 27
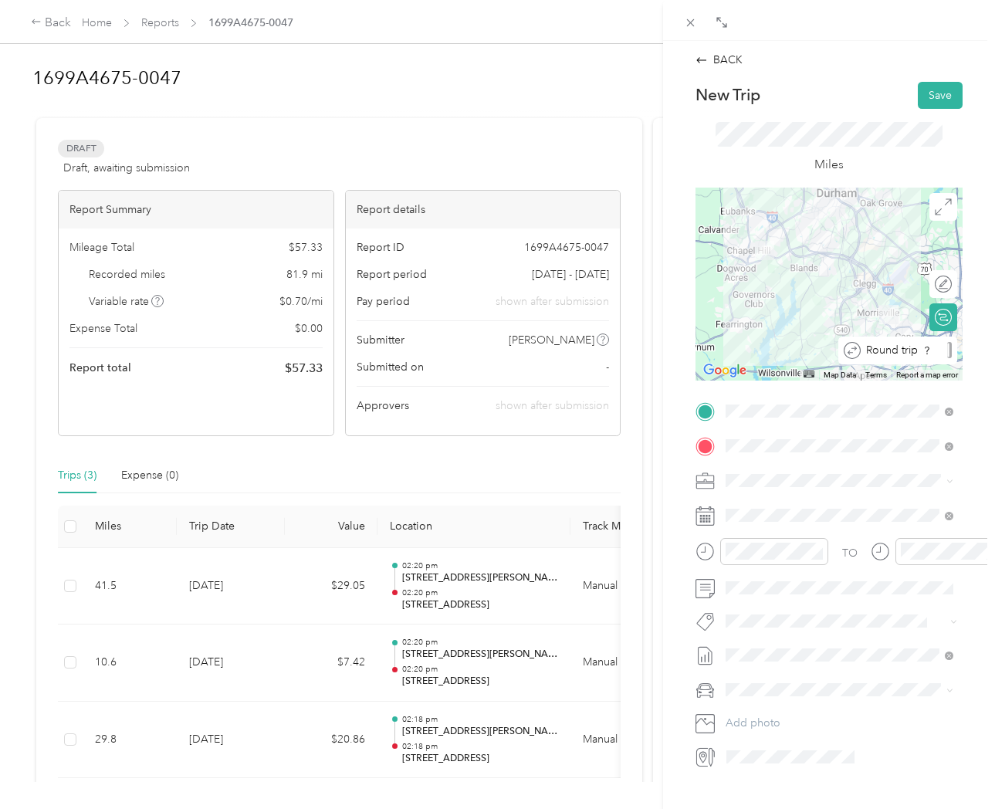
click at [945, 356] on div "Round trip" at bounding box center [906, 350] width 91 height 16
click at [926, 348] on div at bounding box center [928, 351] width 14 height 14
click at [938, 93] on button "Save" at bounding box center [940, 95] width 45 height 27
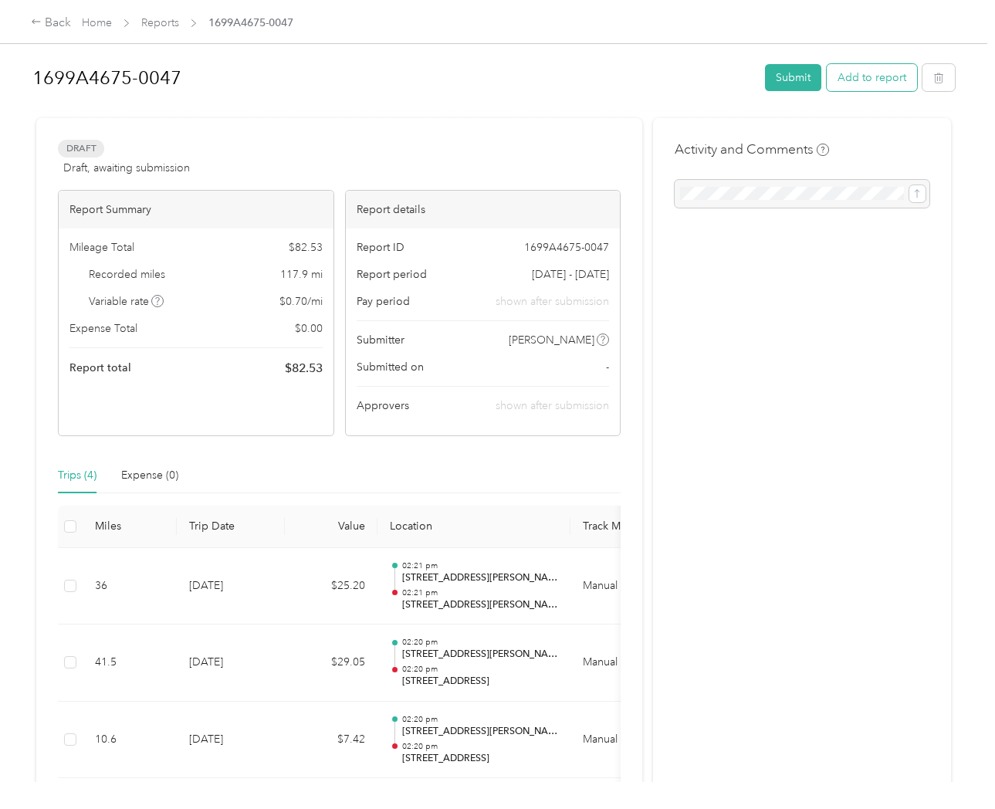
click at [888, 81] on button "Add to report" at bounding box center [872, 77] width 90 height 27
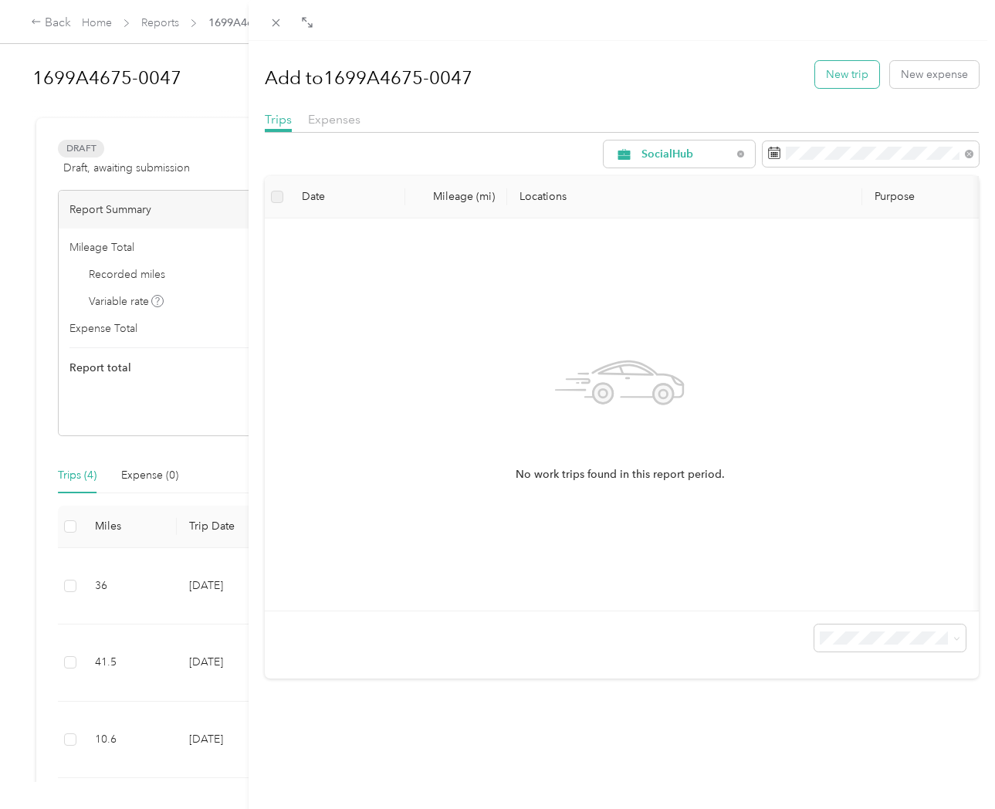
click at [831, 81] on button "New trip" at bounding box center [847, 74] width 64 height 27
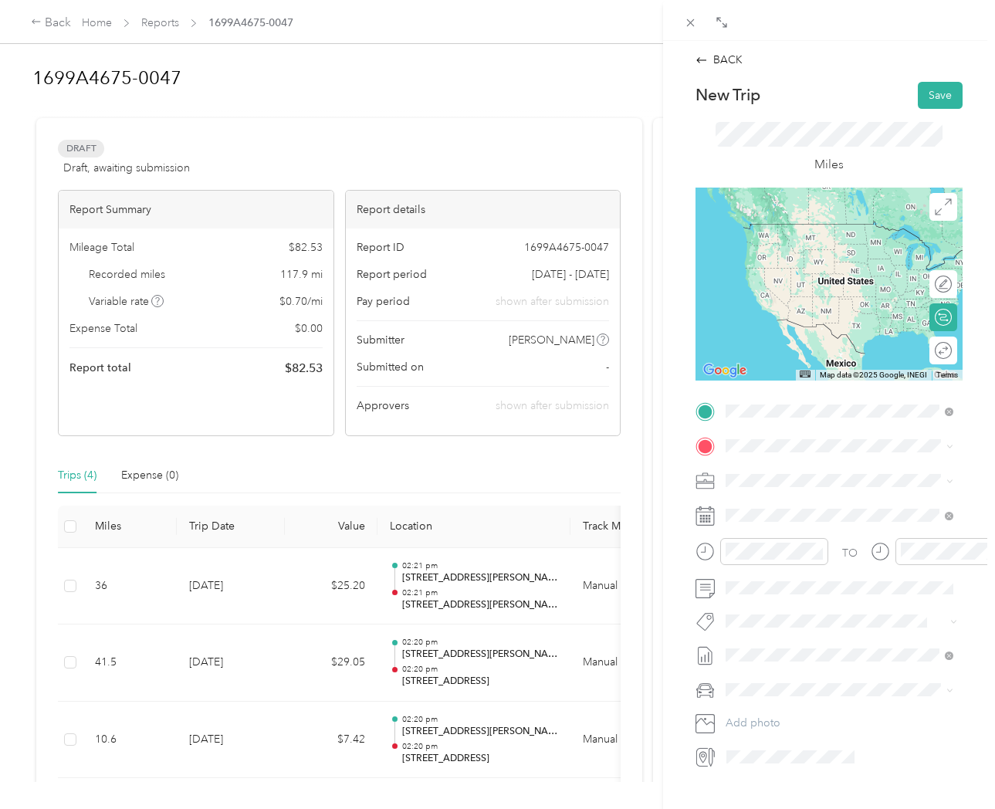
click at [824, 483] on span "[STREET_ADDRESS][PERSON_NAME][US_STATE]" at bounding box center [851, 472] width 193 height 27
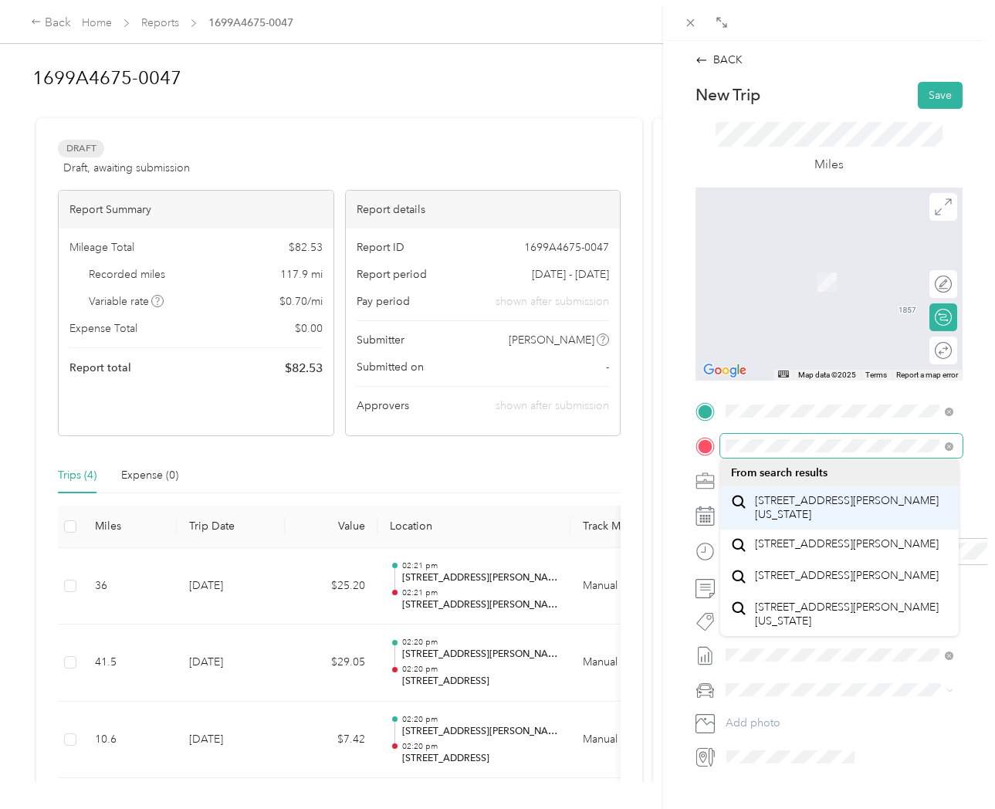
scroll to position [0, 1]
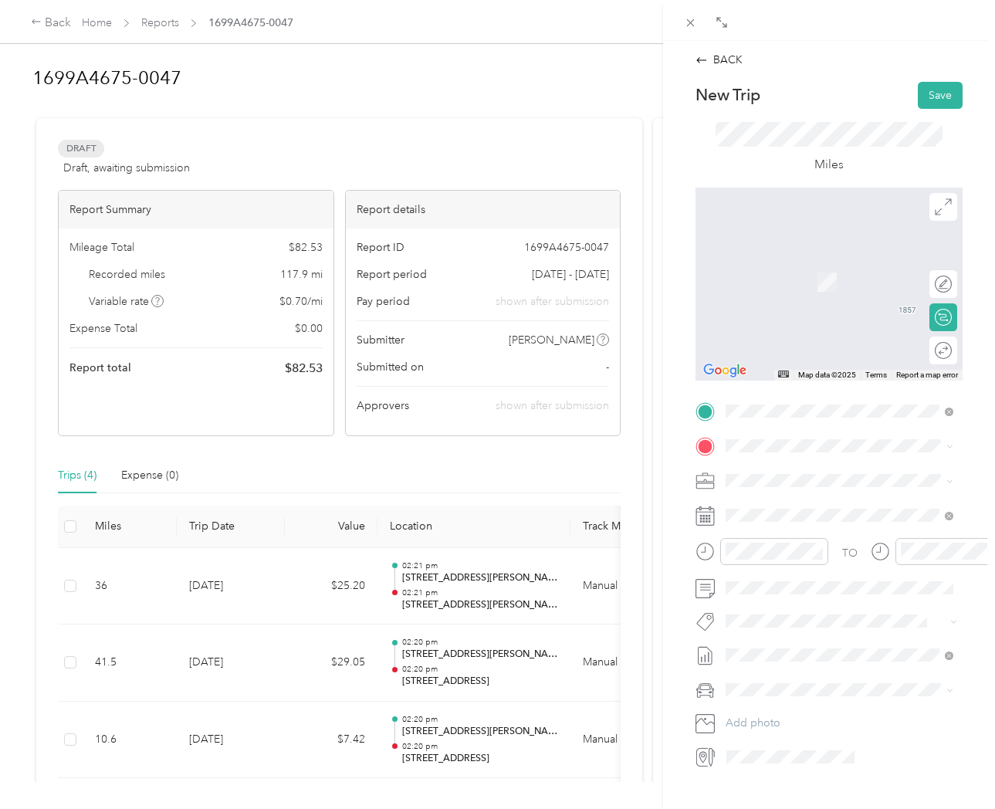
click at [794, 520] on span "[STREET_ADDRESS][PERSON_NAME][US_STATE]" at bounding box center [852, 506] width 193 height 27
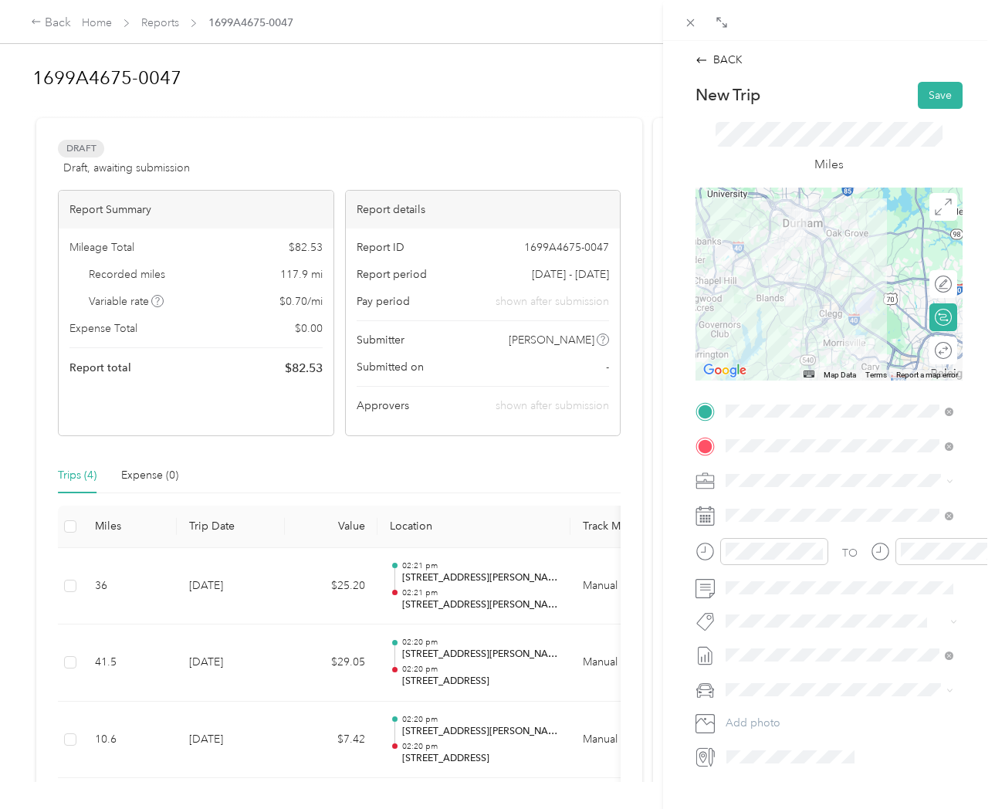
click at [939, 350] on div "Round trip" at bounding box center [944, 351] width 28 height 28
click at [930, 353] on div at bounding box center [935, 350] width 32 height 16
click at [936, 98] on button "Save" at bounding box center [940, 95] width 45 height 27
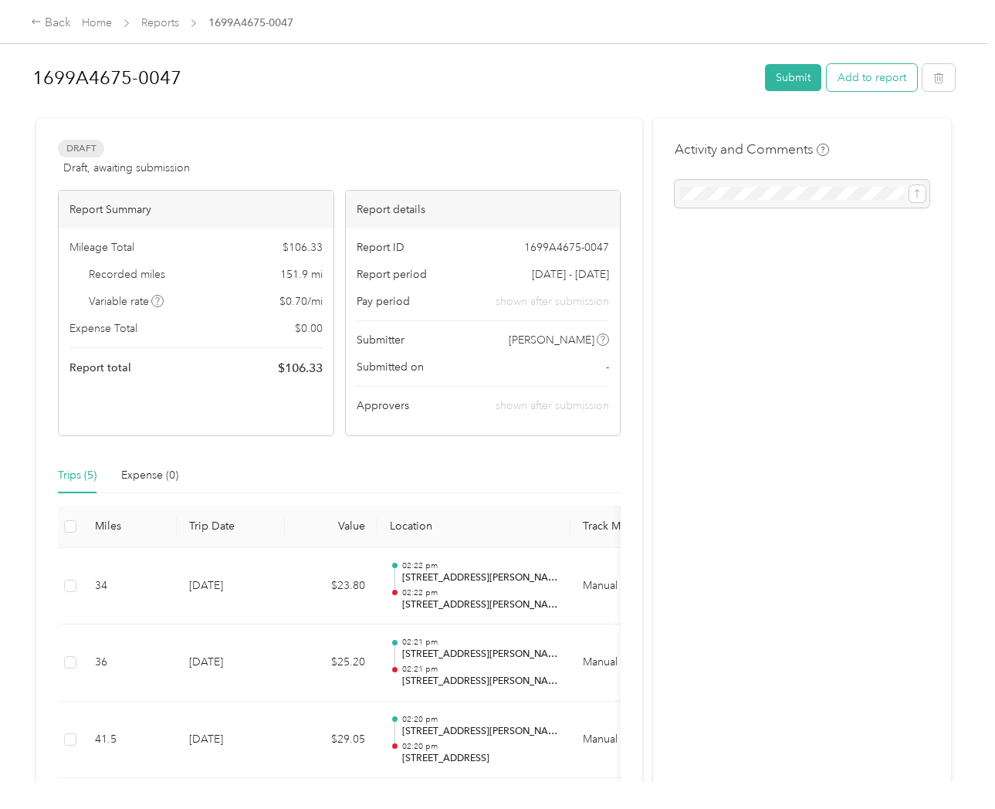
click at [863, 86] on button "Add to report" at bounding box center [872, 77] width 90 height 27
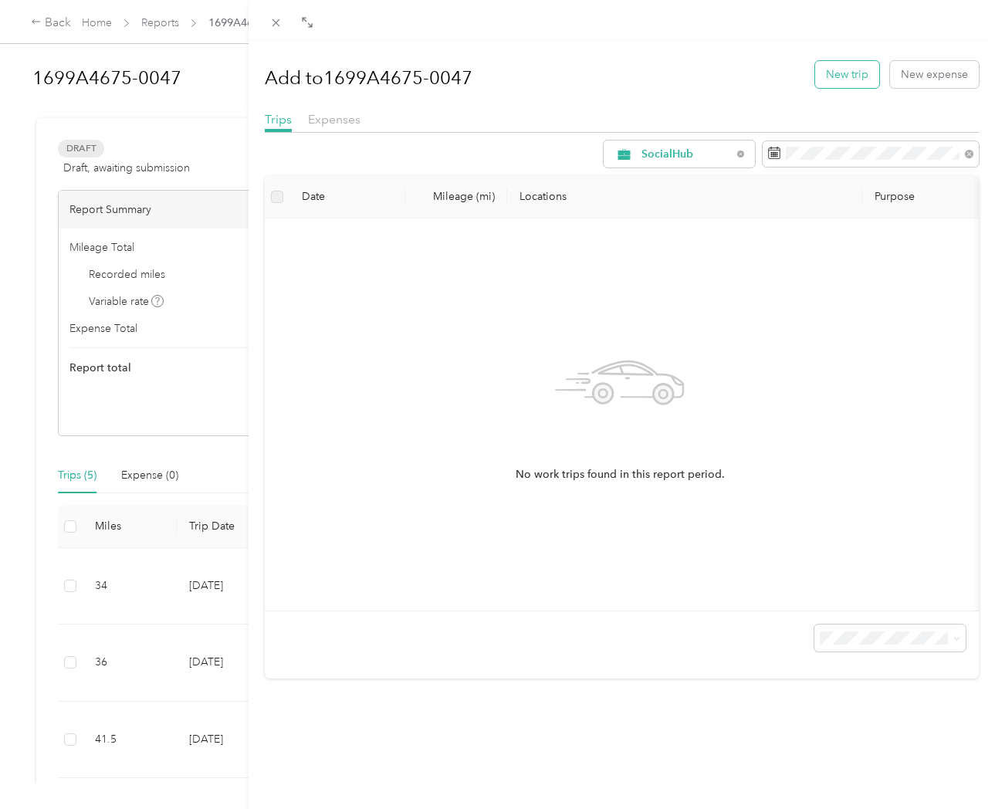
click at [852, 81] on button "New trip" at bounding box center [847, 74] width 64 height 27
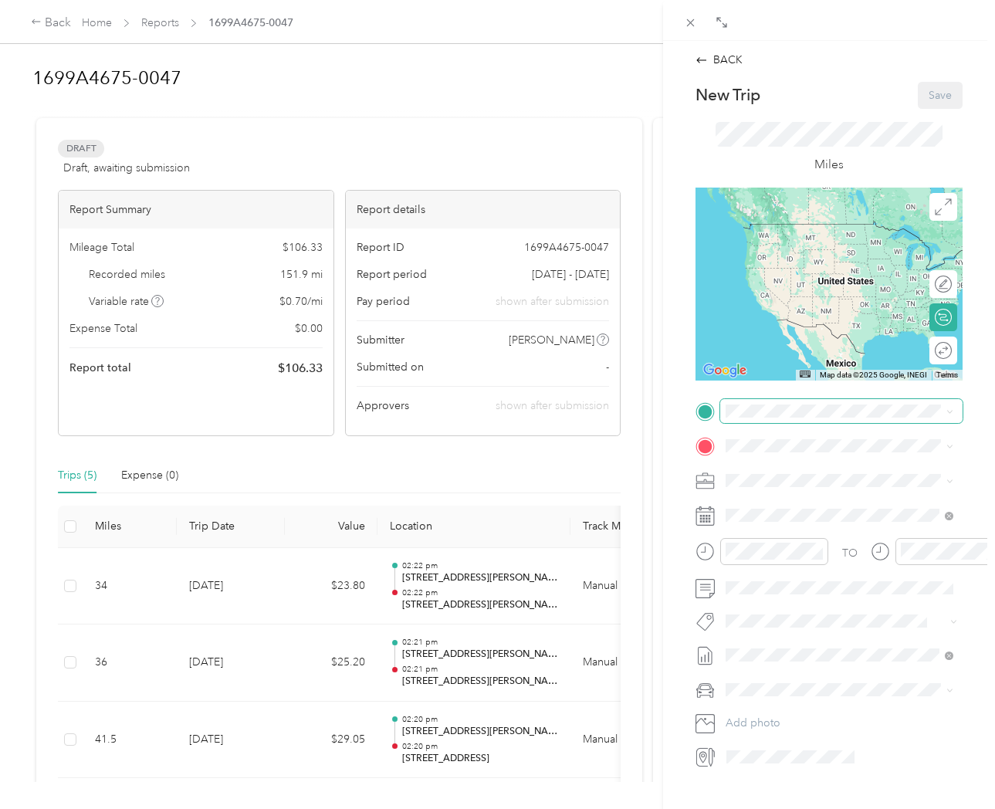
click at [772, 418] on span at bounding box center [841, 411] width 242 height 24
click at [804, 472] on span "[STREET_ADDRESS][PERSON_NAME][US_STATE]" at bounding box center [851, 472] width 193 height 27
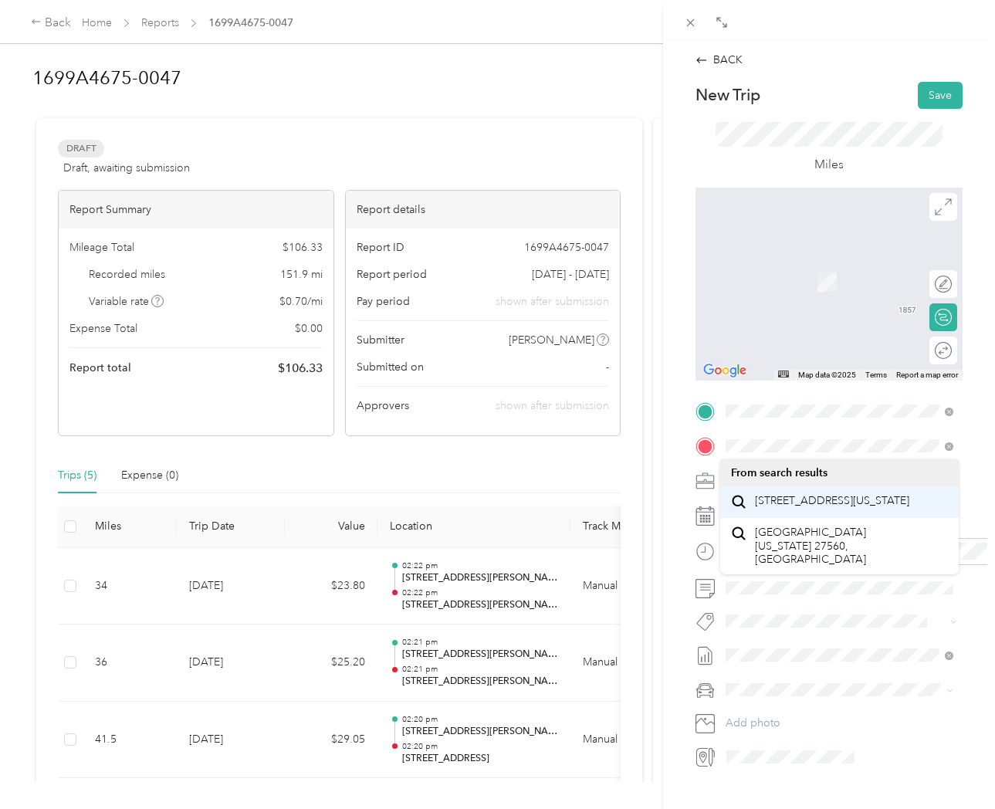
click at [814, 504] on span "[STREET_ADDRESS][US_STATE]" at bounding box center [832, 501] width 154 height 14
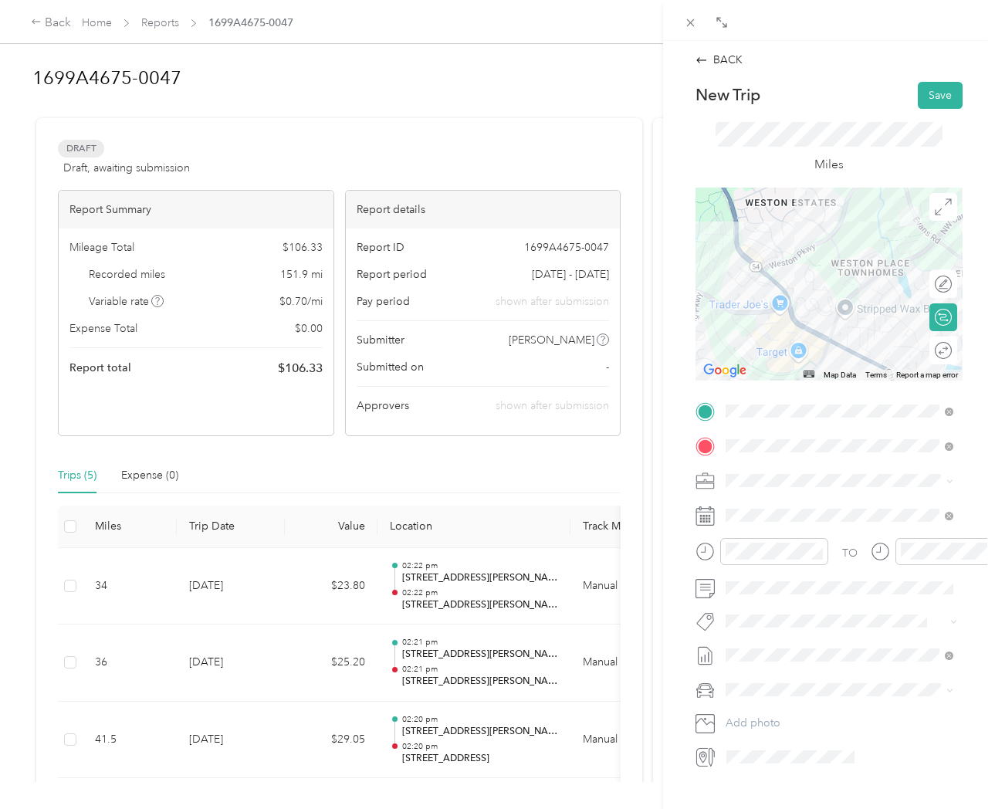
click at [952, 350] on div "Round trip" at bounding box center [952, 350] width 0 height 16
click at [925, 349] on div at bounding box center [928, 351] width 14 height 14
click at [940, 94] on button "Save" at bounding box center [940, 95] width 45 height 27
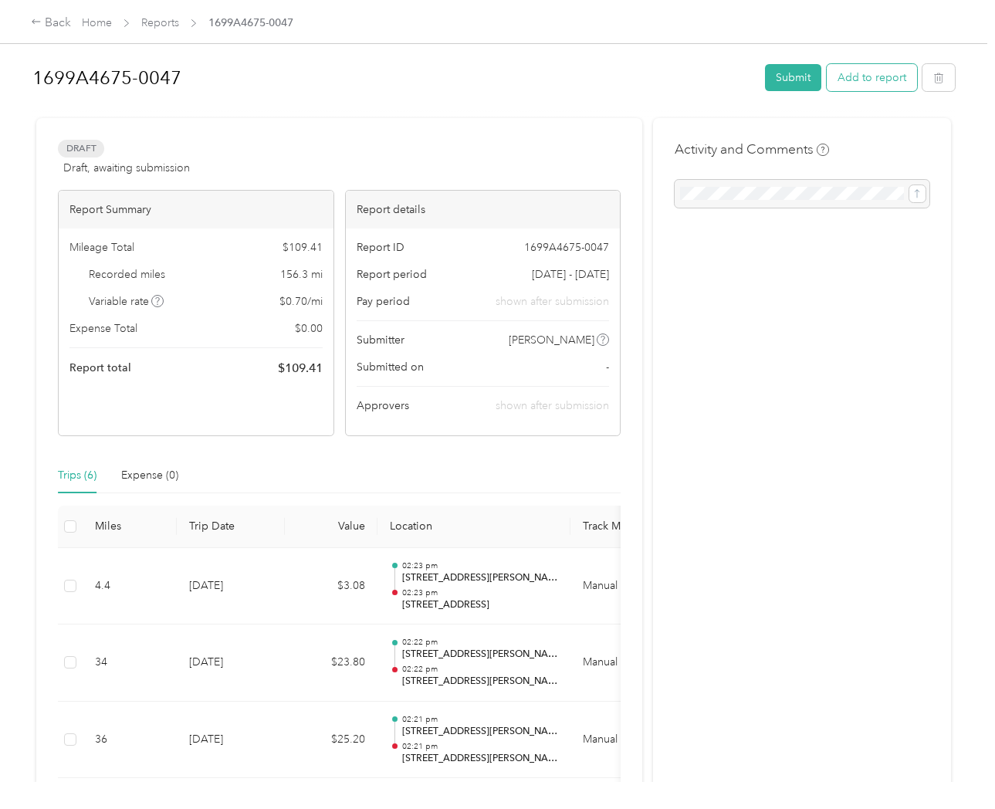
click at [885, 83] on button "Add to report" at bounding box center [872, 77] width 90 height 27
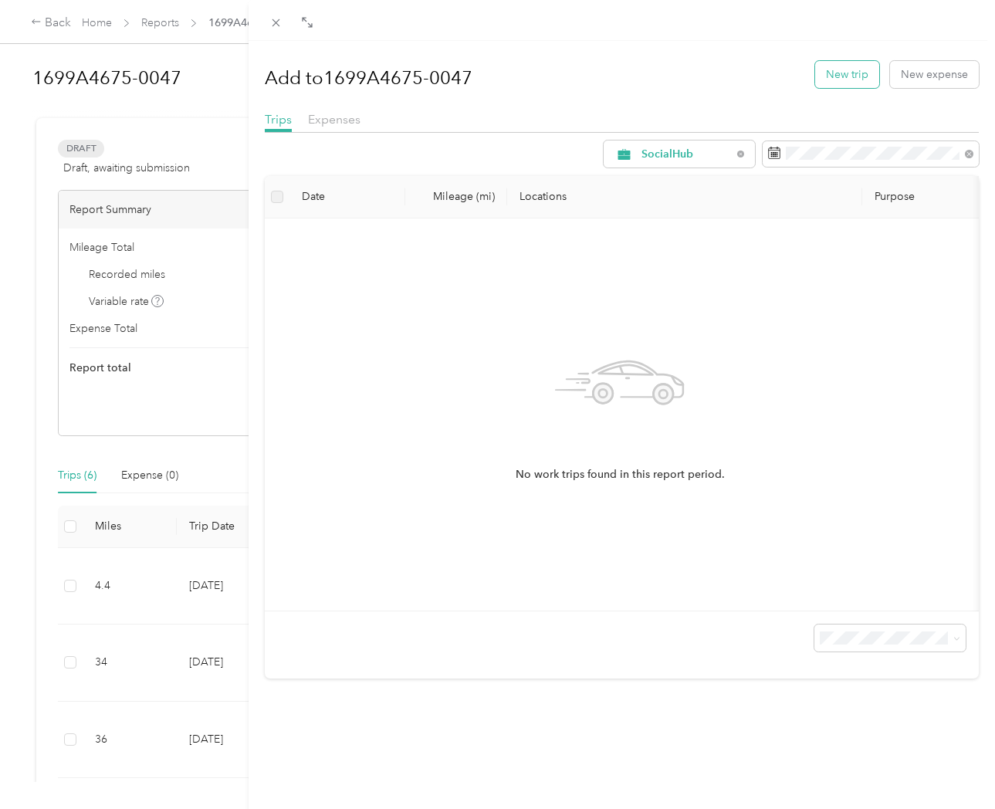
click at [852, 83] on button "New trip" at bounding box center [847, 74] width 64 height 27
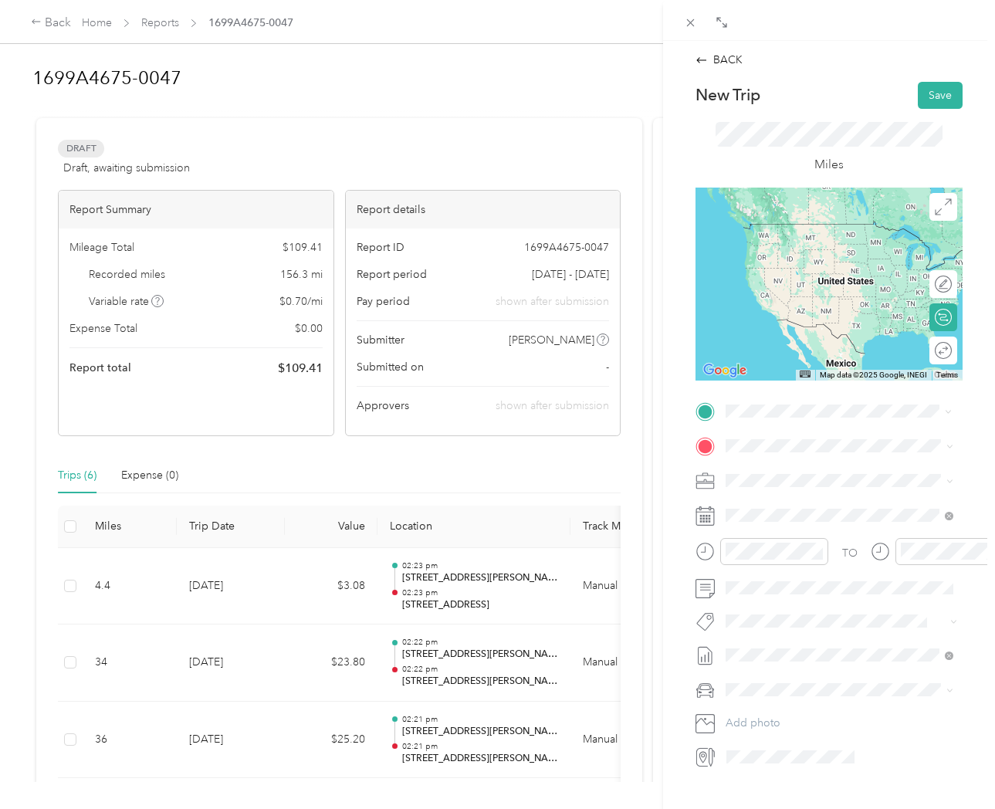
click at [820, 470] on span "[STREET_ADDRESS][PERSON_NAME][US_STATE]" at bounding box center [851, 472] width 193 height 27
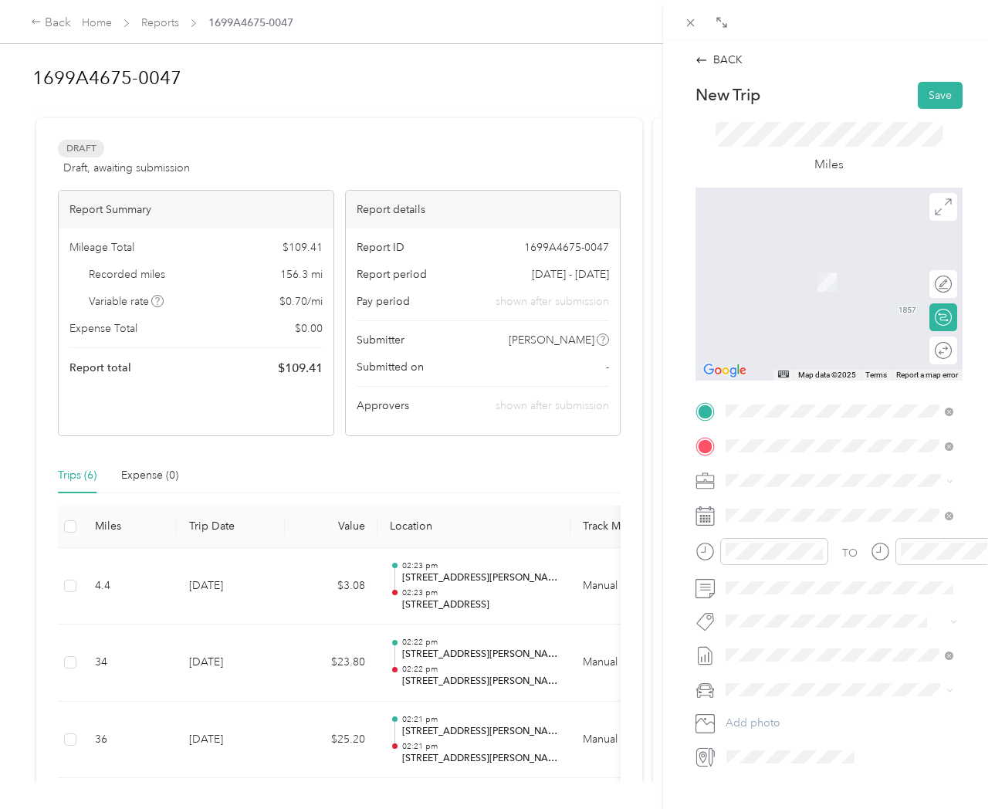
click at [792, 508] on span "[STREET_ADDRESS][US_STATE]" at bounding box center [832, 501] width 154 height 14
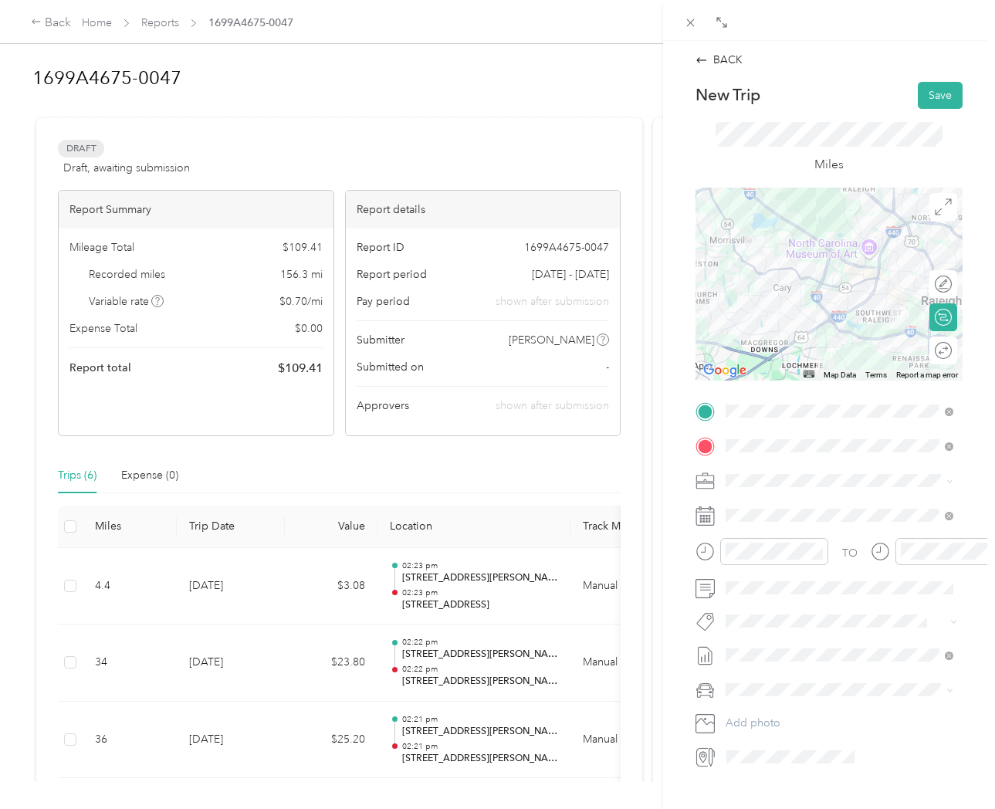
click at [952, 352] on div "Round trip" at bounding box center [952, 350] width 0 height 16
click at [934, 350] on div at bounding box center [935, 350] width 32 height 16
click at [938, 95] on button "Save" at bounding box center [940, 95] width 45 height 27
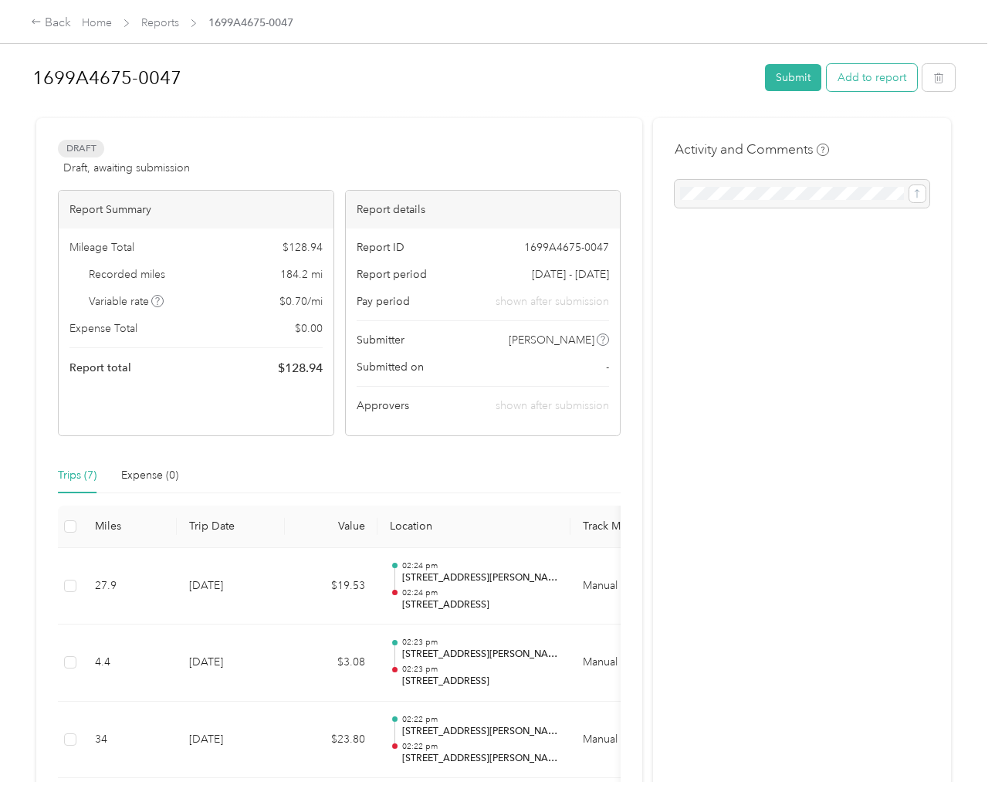
click at [883, 74] on button "Add to report" at bounding box center [872, 77] width 90 height 27
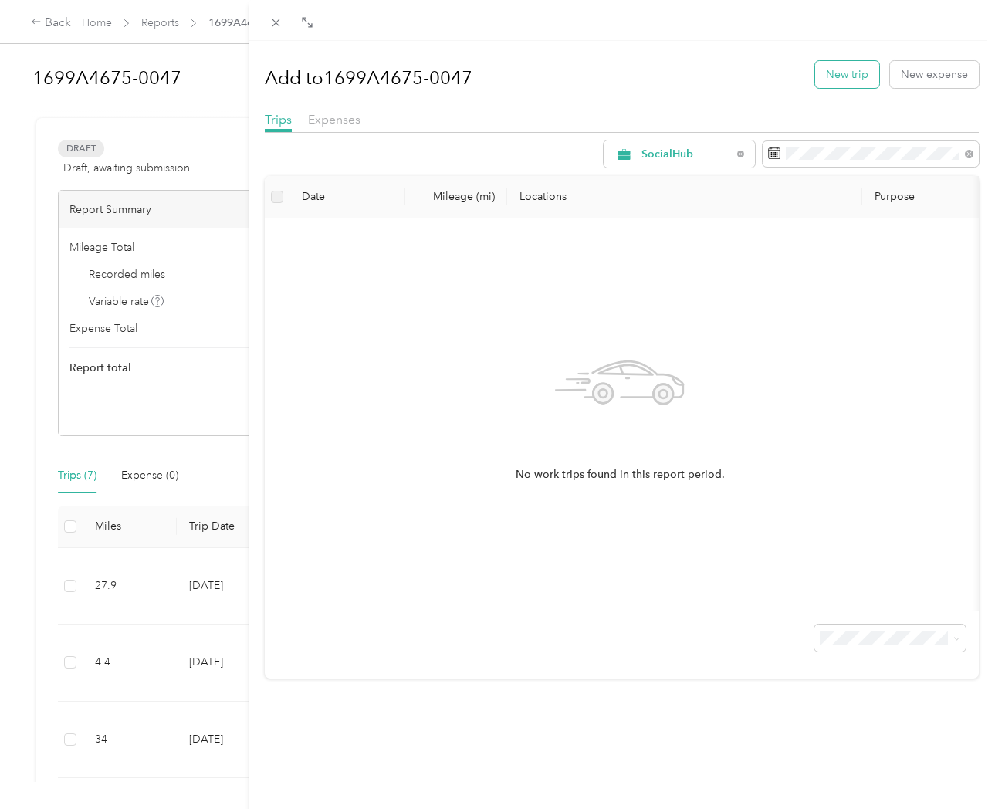
click at [838, 77] on button "New trip" at bounding box center [847, 74] width 64 height 27
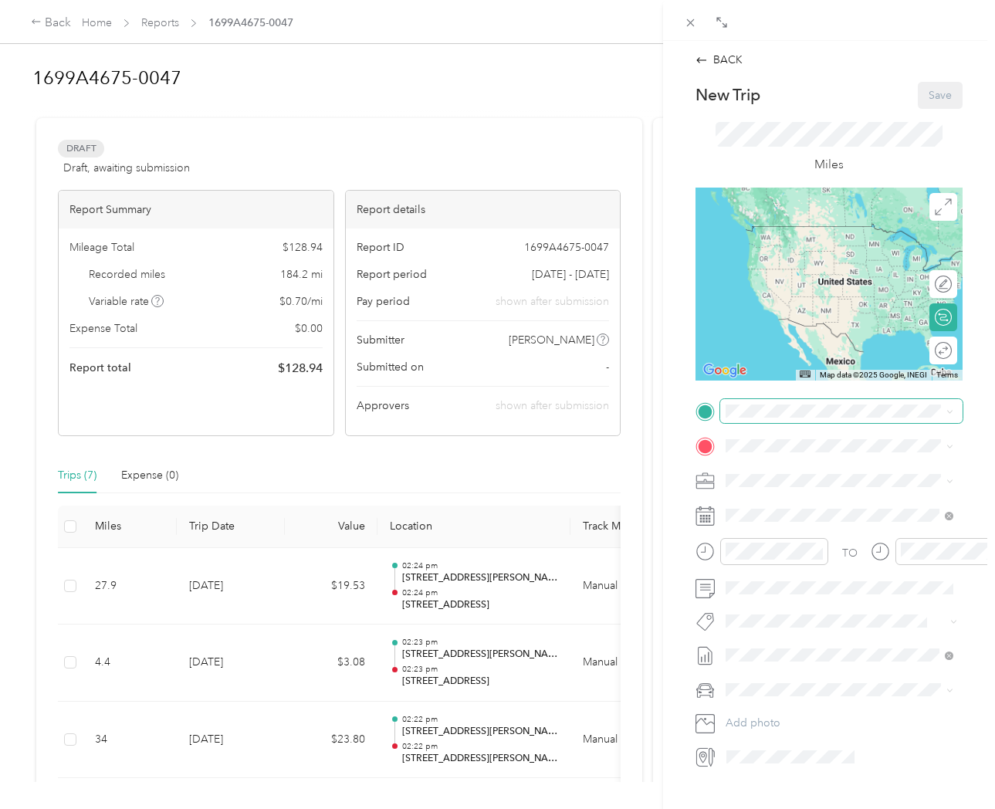
click at [780, 418] on span at bounding box center [841, 411] width 242 height 24
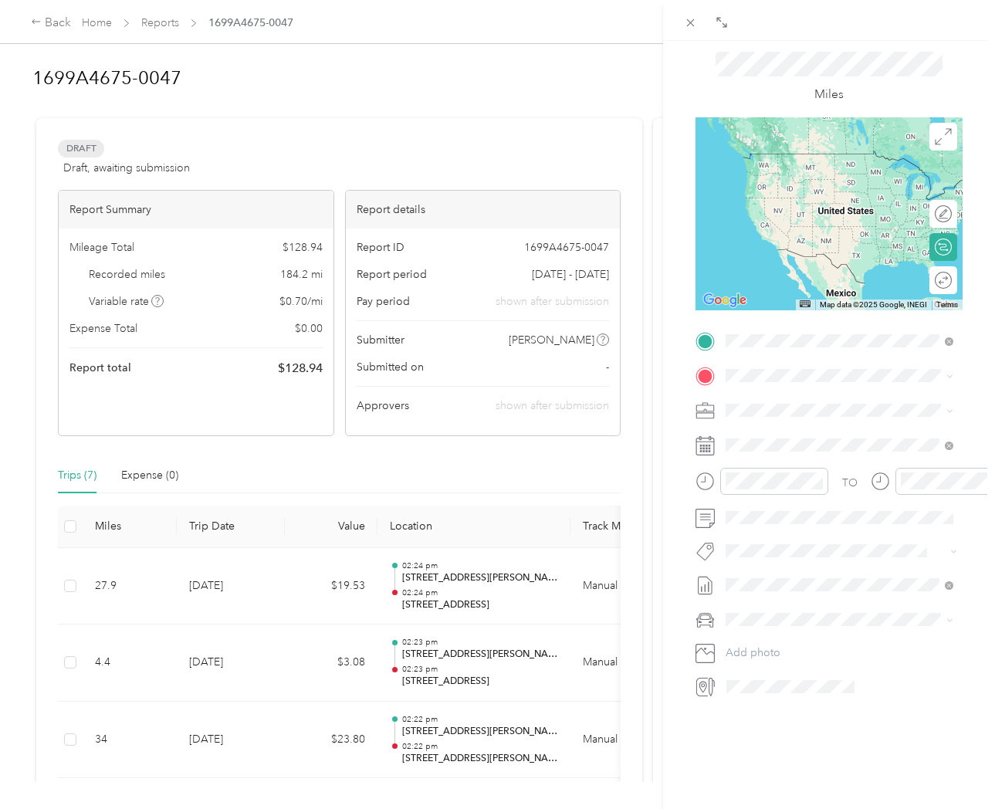
click at [808, 401] on span "[STREET_ADDRESS][PERSON_NAME][US_STATE]" at bounding box center [851, 398] width 193 height 27
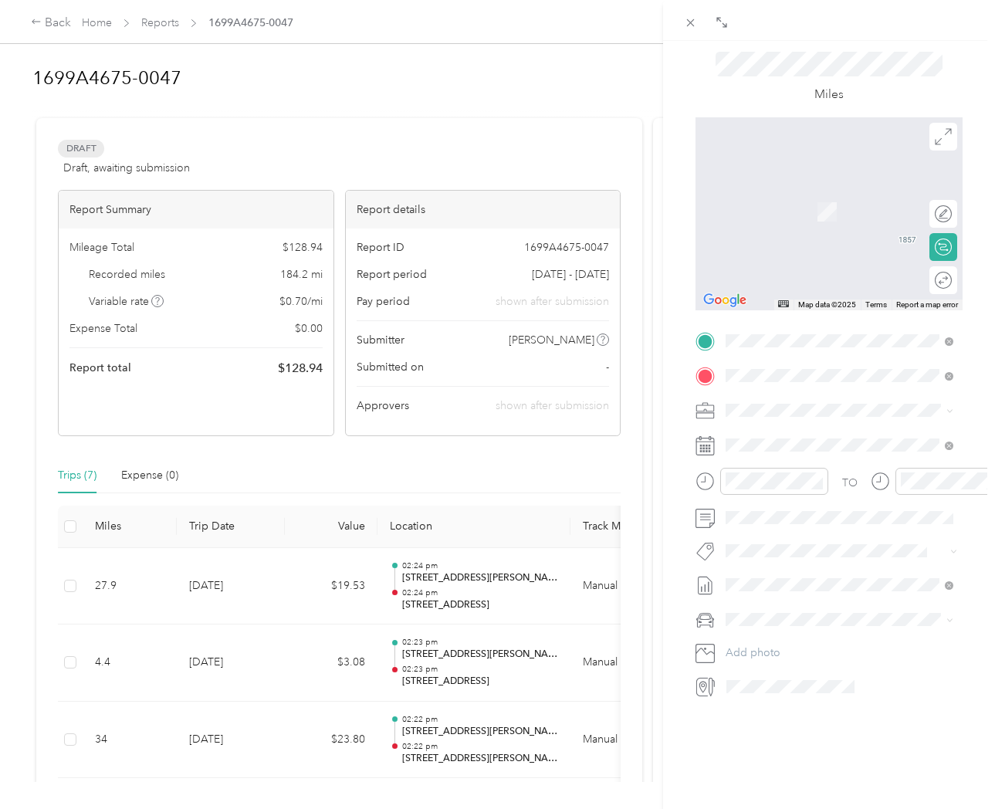
click at [845, 435] on span "[STREET_ADDRESS][PERSON_NAME][US_STATE]" at bounding box center [851, 433] width 193 height 27
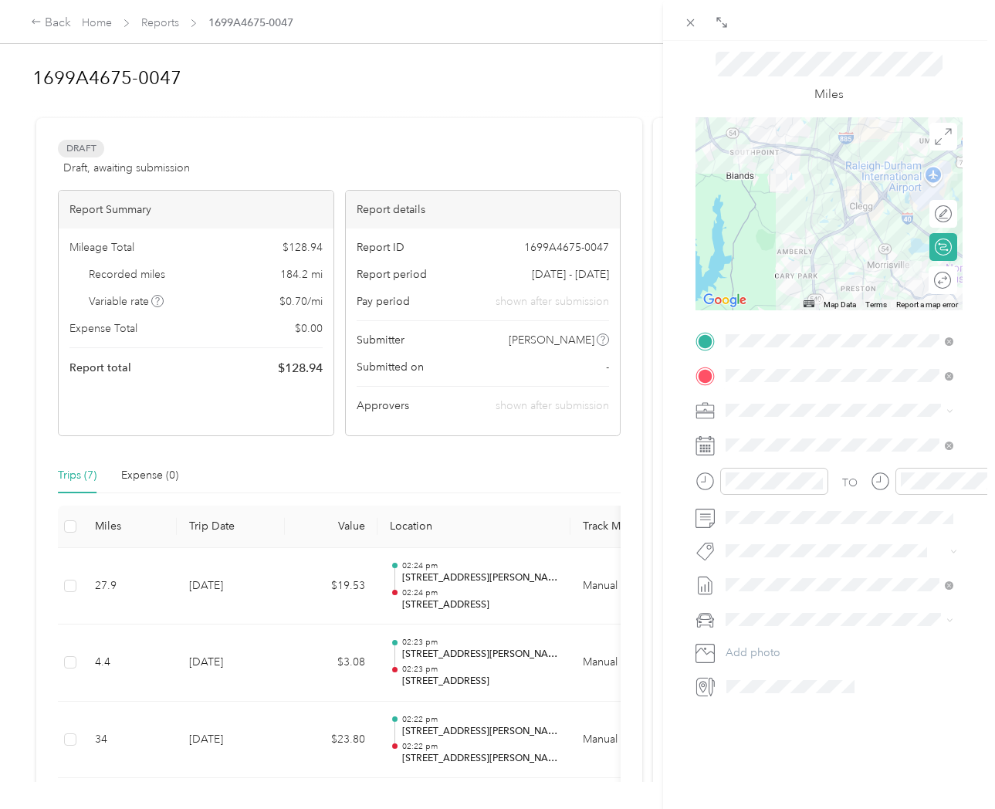
click at [951, 273] on div "Round trip" at bounding box center [951, 280] width 1 height 16
click at [933, 275] on div at bounding box center [935, 280] width 32 height 16
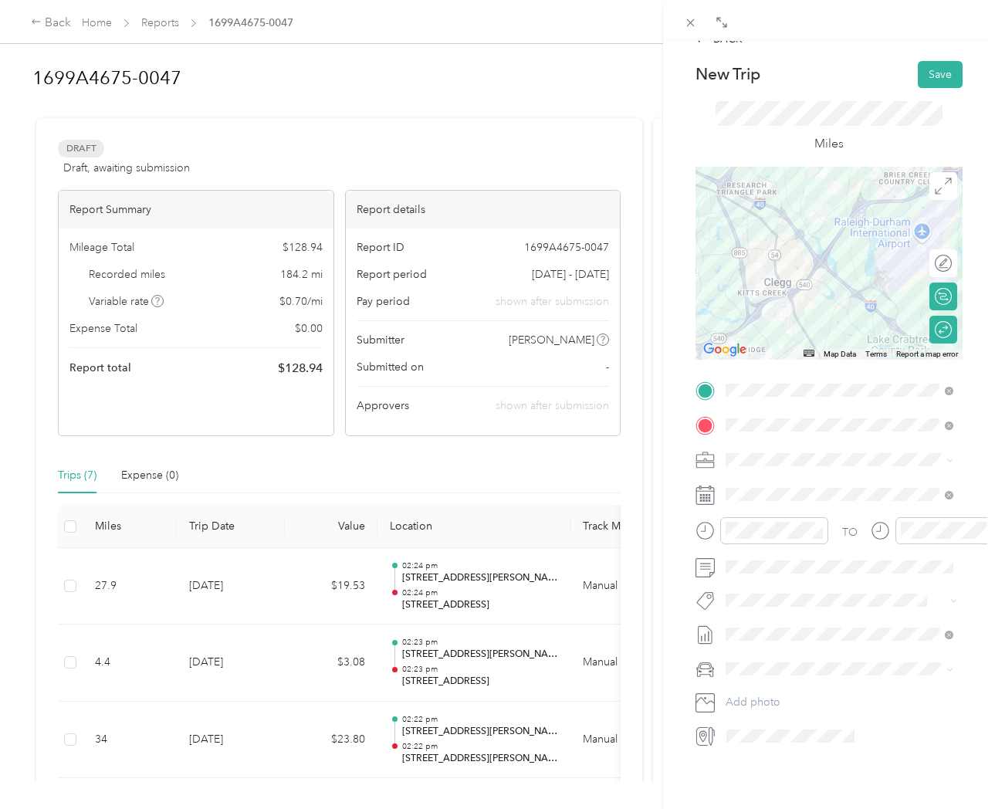
scroll to position [0, 0]
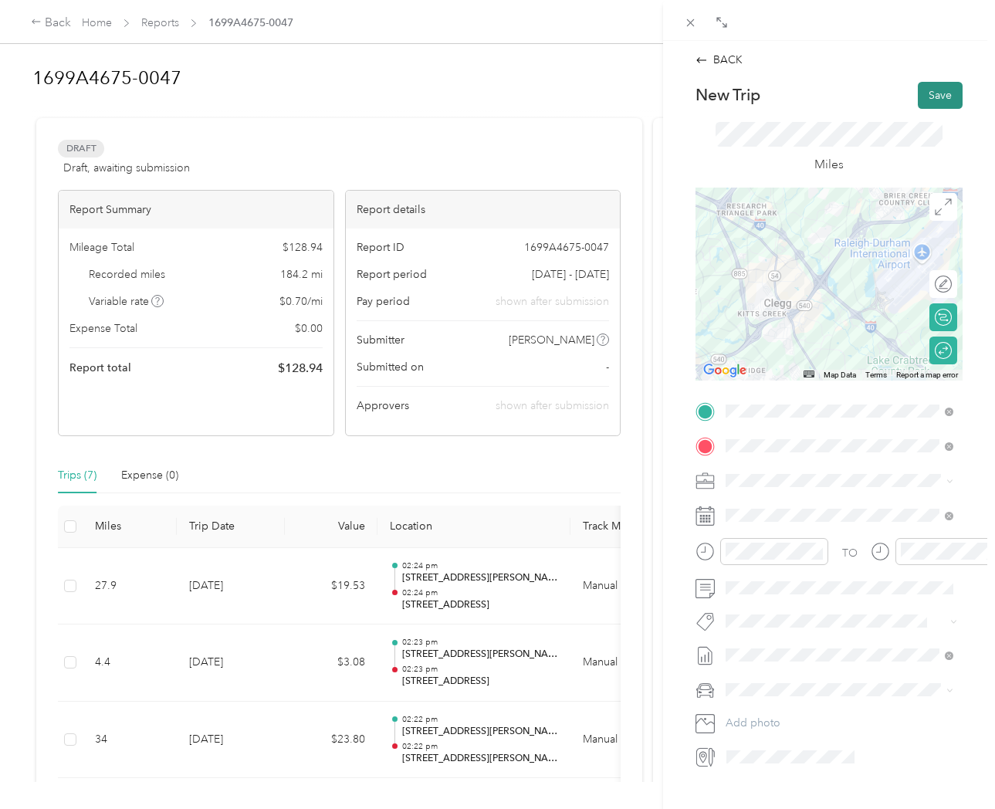
click at [931, 92] on button "Save" at bounding box center [940, 95] width 45 height 27
